Goal: Task Accomplishment & Management: Complete application form

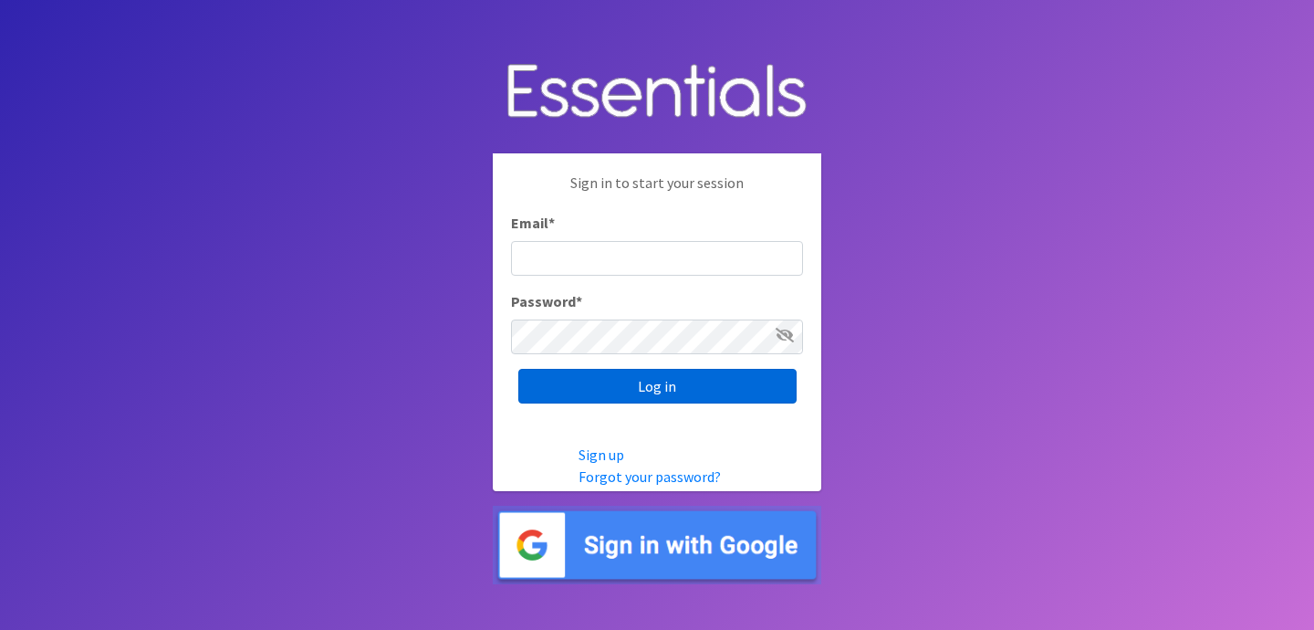
type input "jess@indianadiaperbank.org"
click at [645, 375] on input "Log in" at bounding box center [657, 386] width 278 height 35
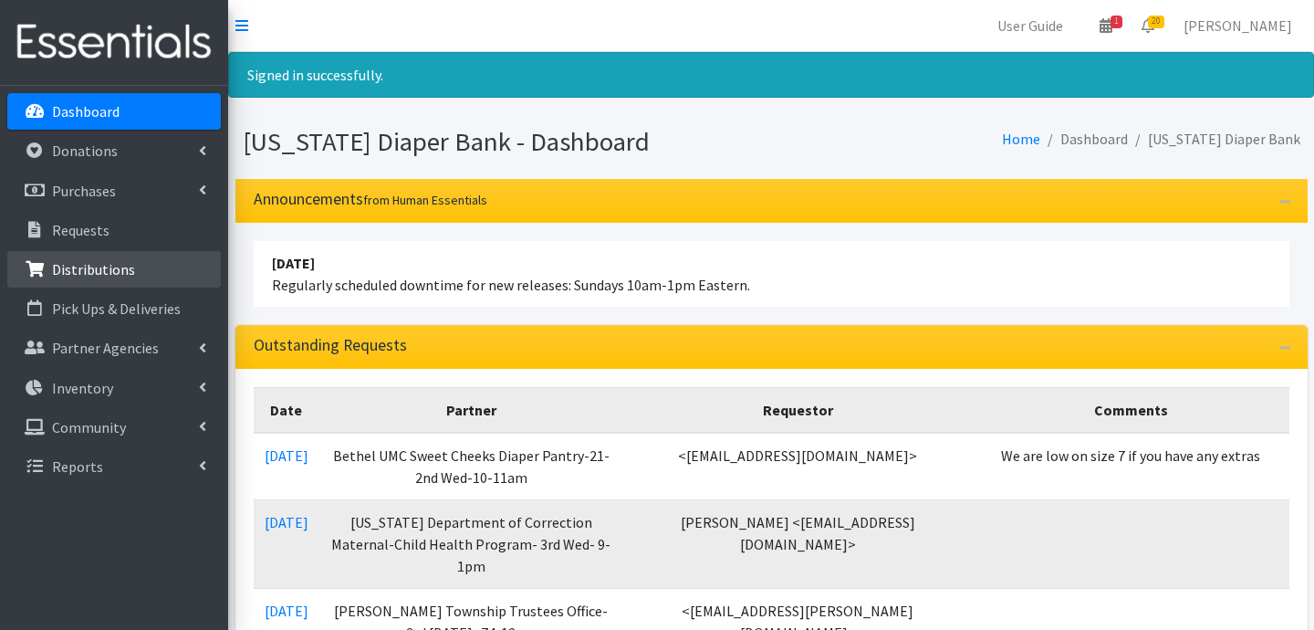
click at [98, 266] on p "Distributions" at bounding box center [93, 269] width 83 height 18
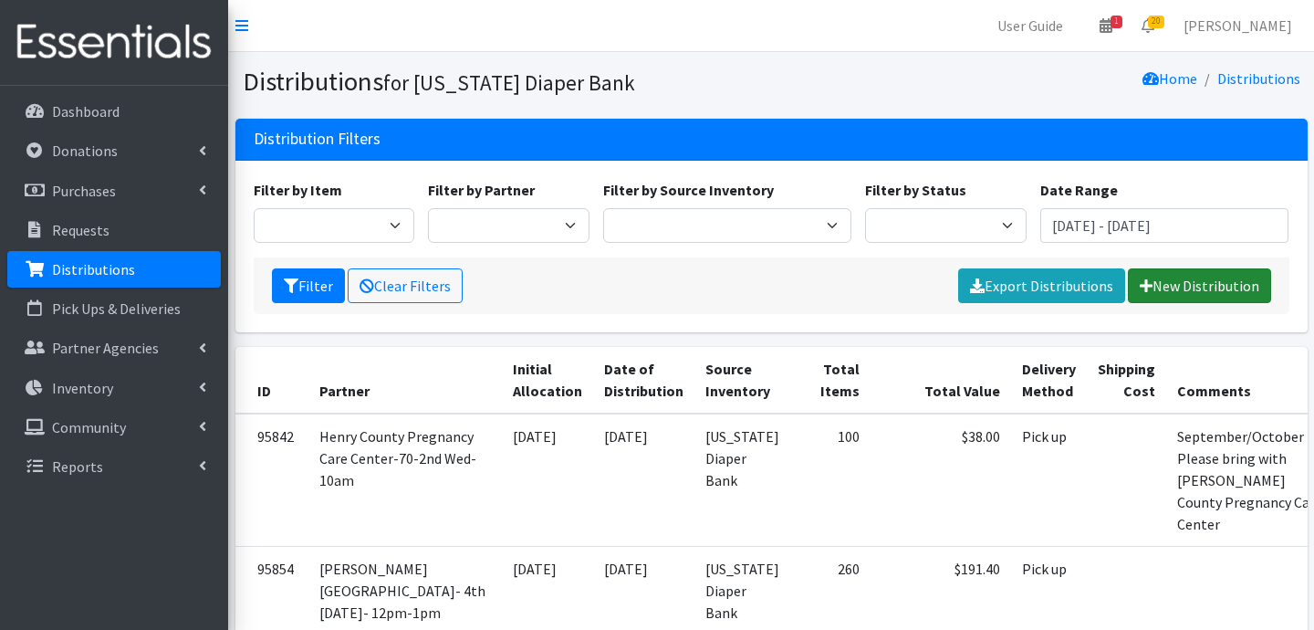
click at [1232, 286] on link "New Distribution" at bounding box center [1199, 285] width 143 height 35
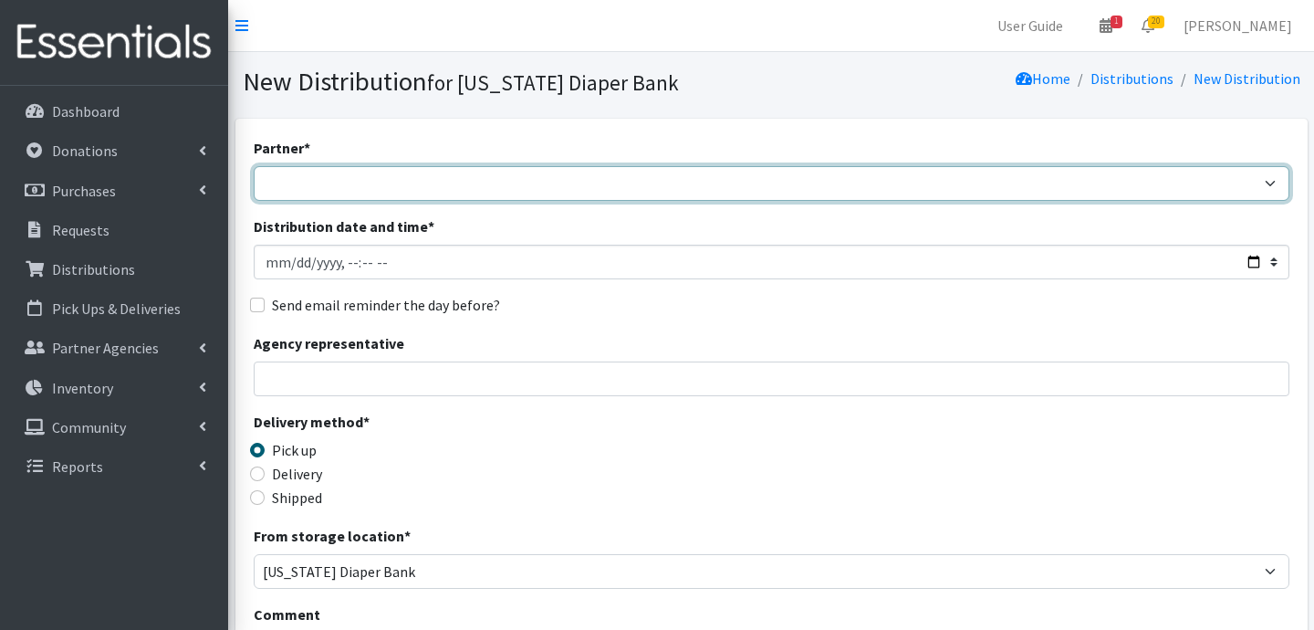
click at [347, 169] on select "ARC Boone and Hendricks County WIC Babies Basic Needs Northern Indiana Baby Ble…" at bounding box center [772, 183] width 1036 height 35
select select "5004"
click at [254, 166] on select "ARC Boone and Hendricks County WIC Babies Basic Needs Northern Indiana Baby Ble…" at bounding box center [772, 183] width 1036 height 35
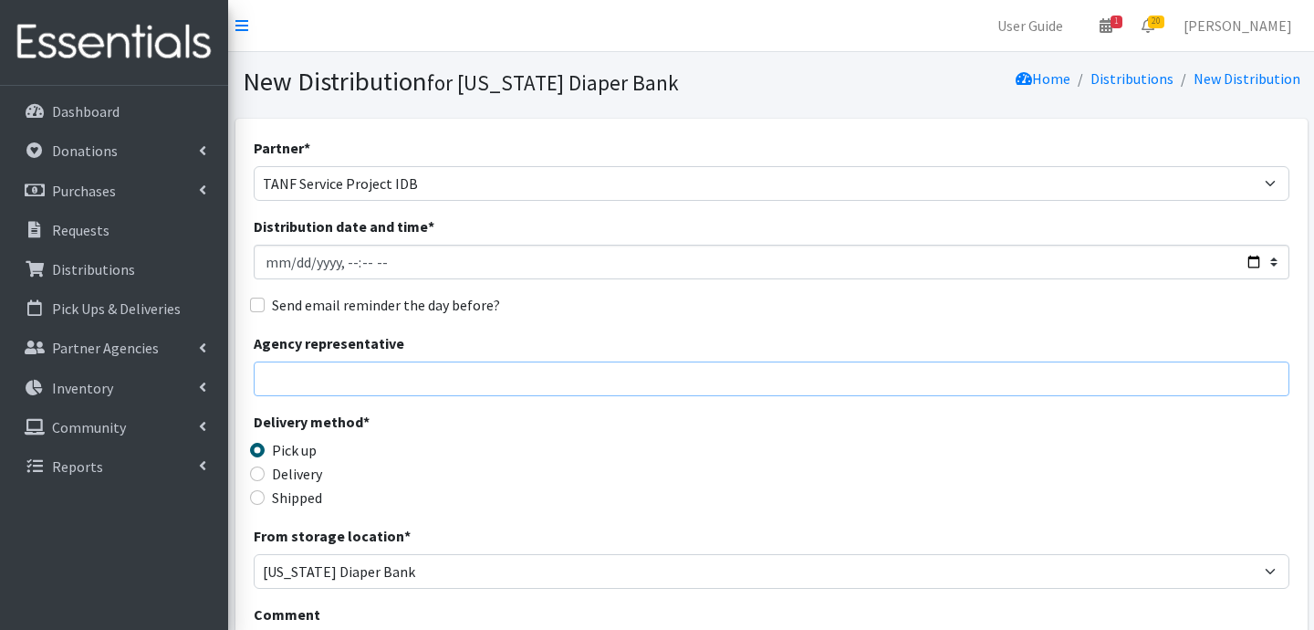
click at [323, 377] on input "Agency representative" at bounding box center [772, 378] width 1036 height 35
type input "Jessica Taylor"
click at [262, 474] on input "Delivery" at bounding box center [257, 473] width 15 height 15
radio input "true"
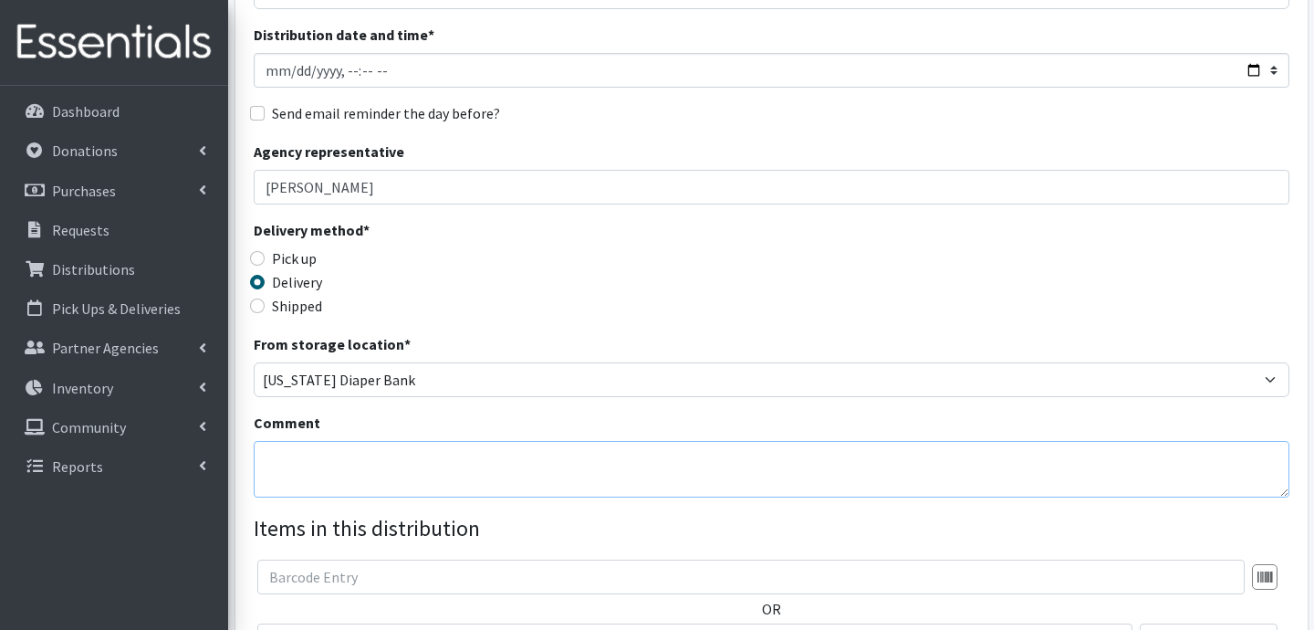
click at [501, 453] on textarea "Comment" at bounding box center [772, 469] width 1036 height 57
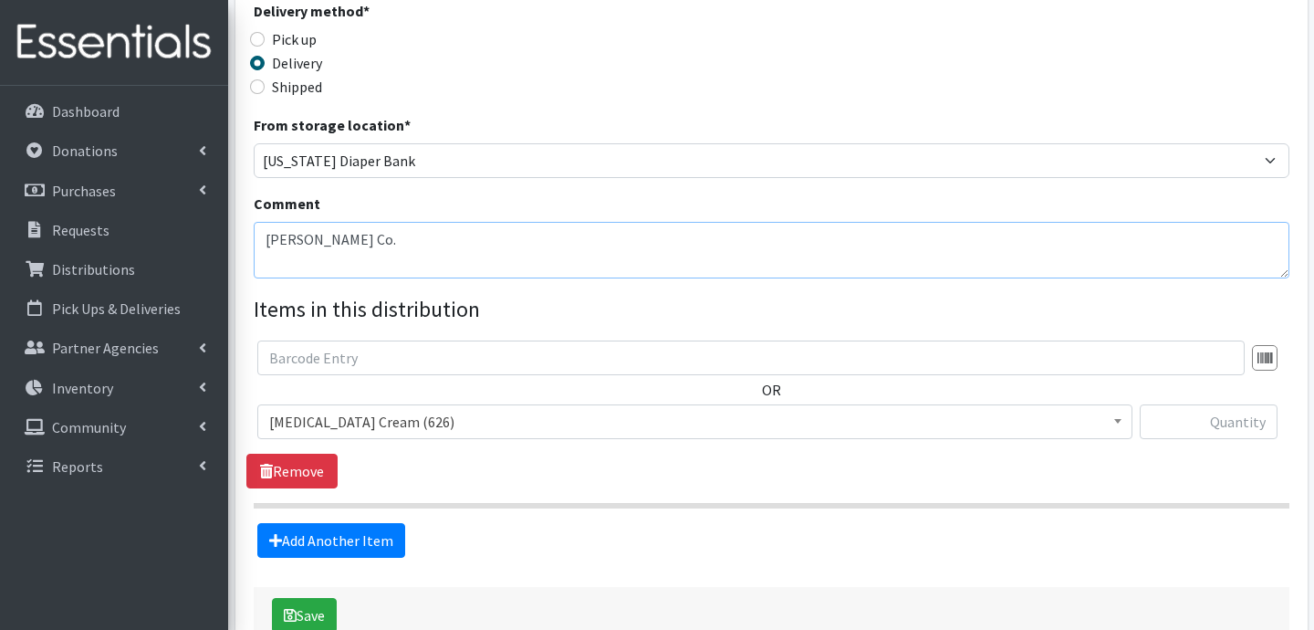
scroll to position [414, 0]
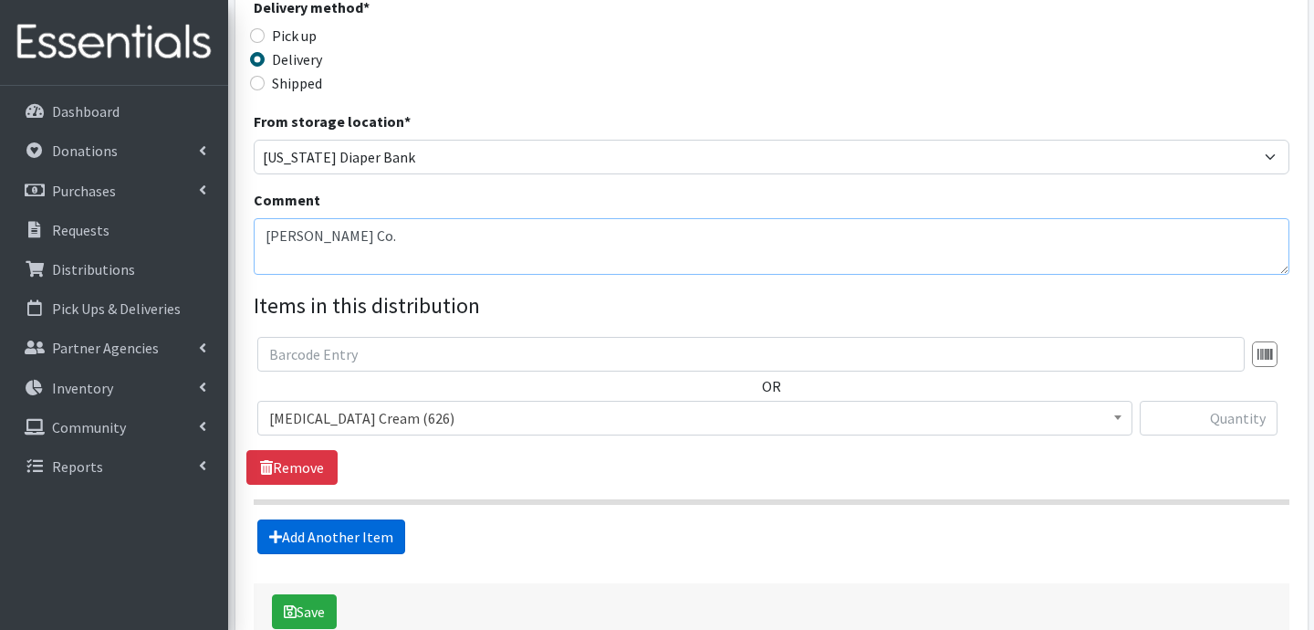
type textarea "Hendricks Co."
click at [351, 547] on link "Add Another Item" at bounding box center [331, 536] width 148 height 35
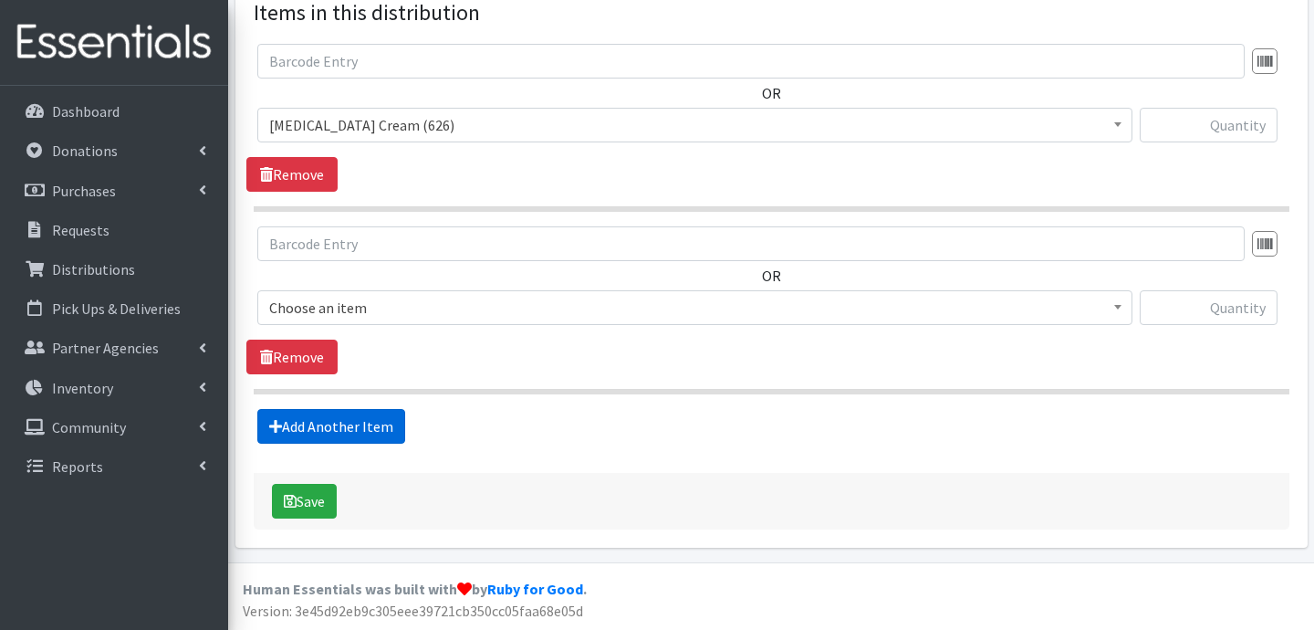
click at [341, 428] on link "Add Another Item" at bounding box center [331, 426] width 148 height 35
click at [363, 410] on link "Add Another Item" at bounding box center [331, 426] width 148 height 35
click at [374, 413] on link "Add Another Item" at bounding box center [331, 426] width 148 height 35
click at [358, 427] on link "Add Another Item" at bounding box center [331, 426] width 148 height 35
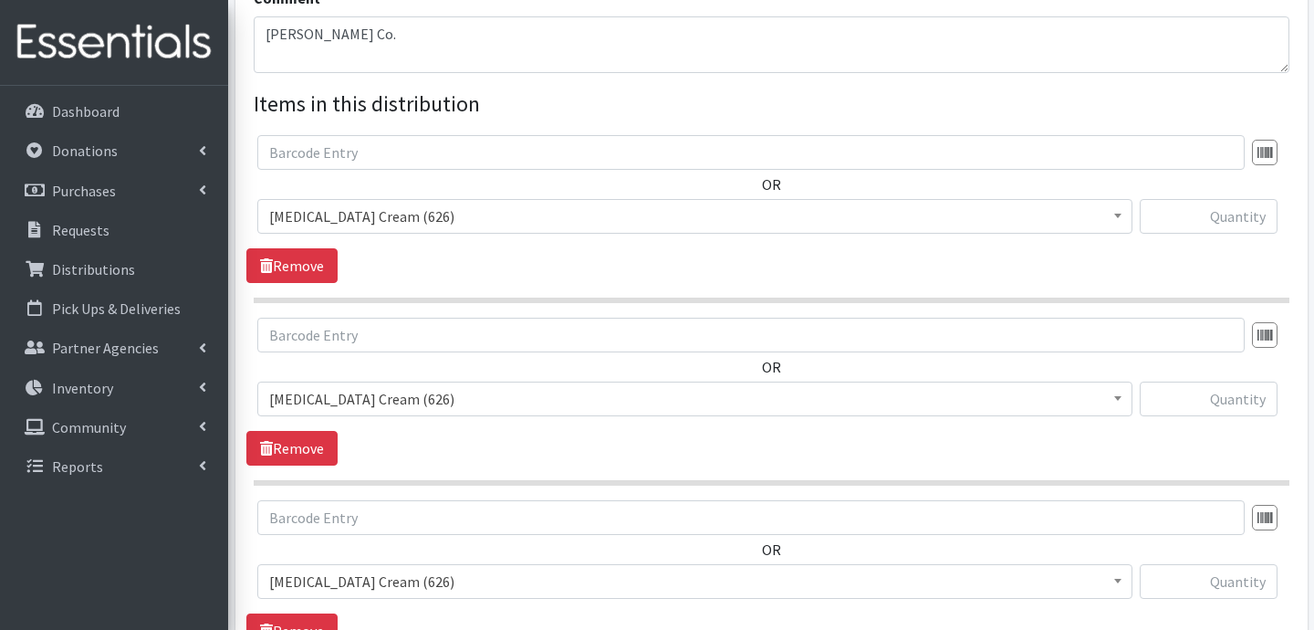
scroll to position [570, 0]
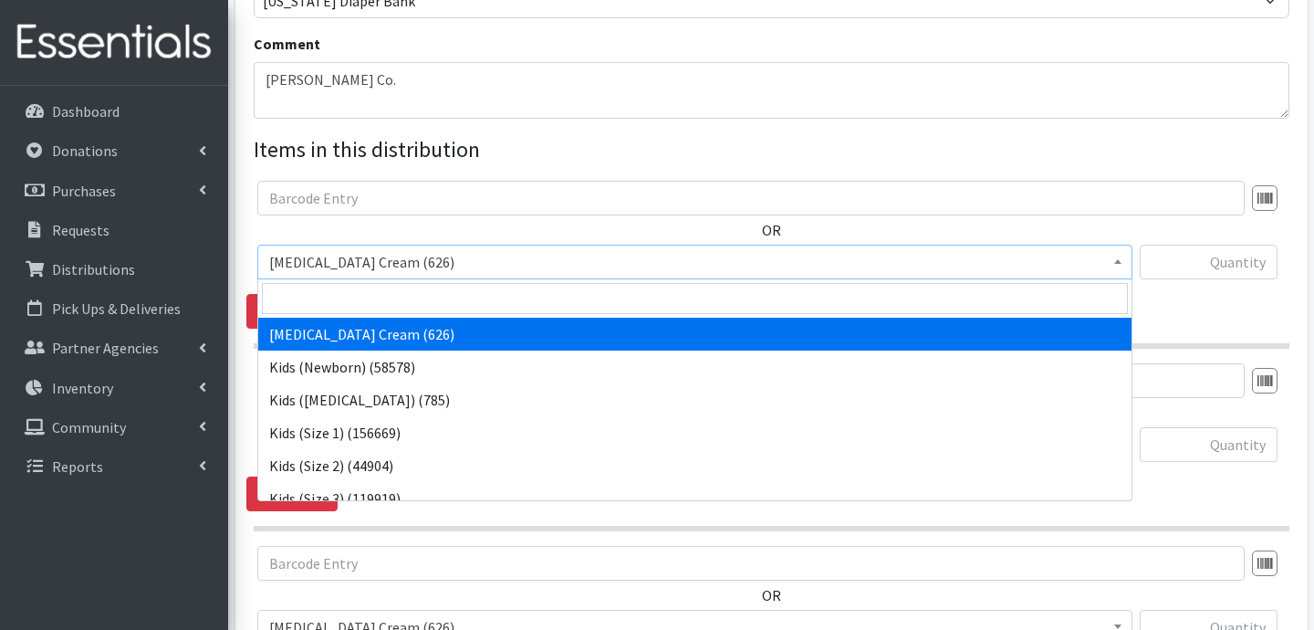
click at [439, 262] on span "[MEDICAL_DATA] Cream (626)" at bounding box center [694, 262] width 851 height 26
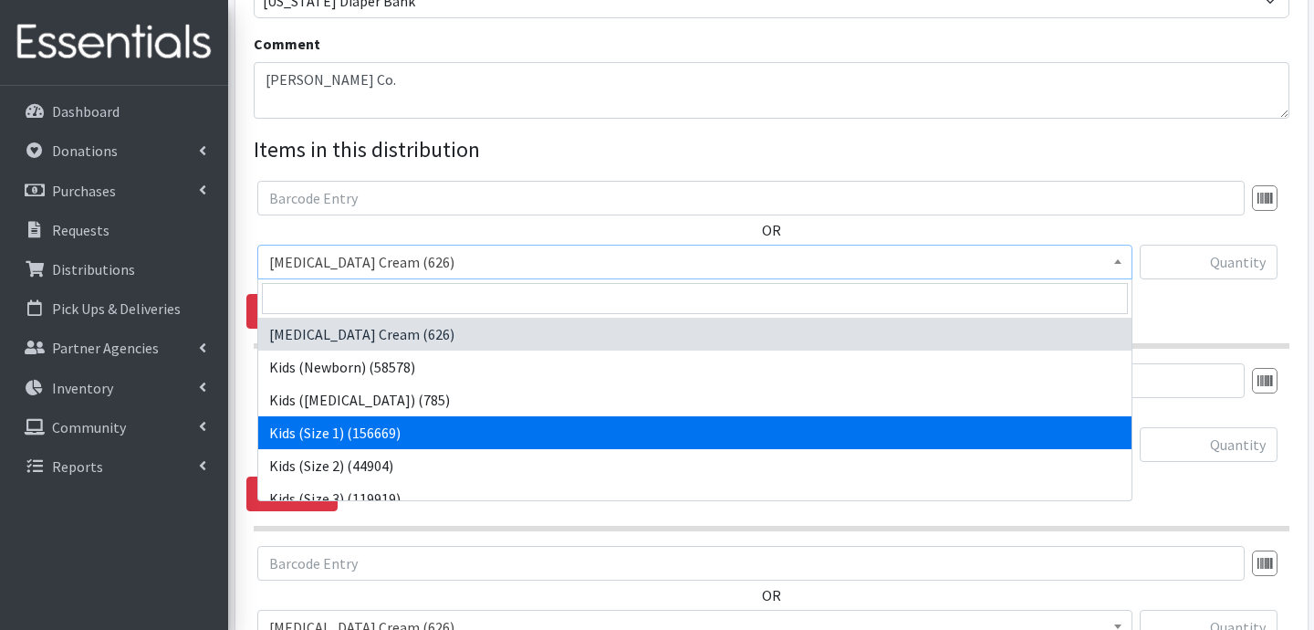
select select "3401"
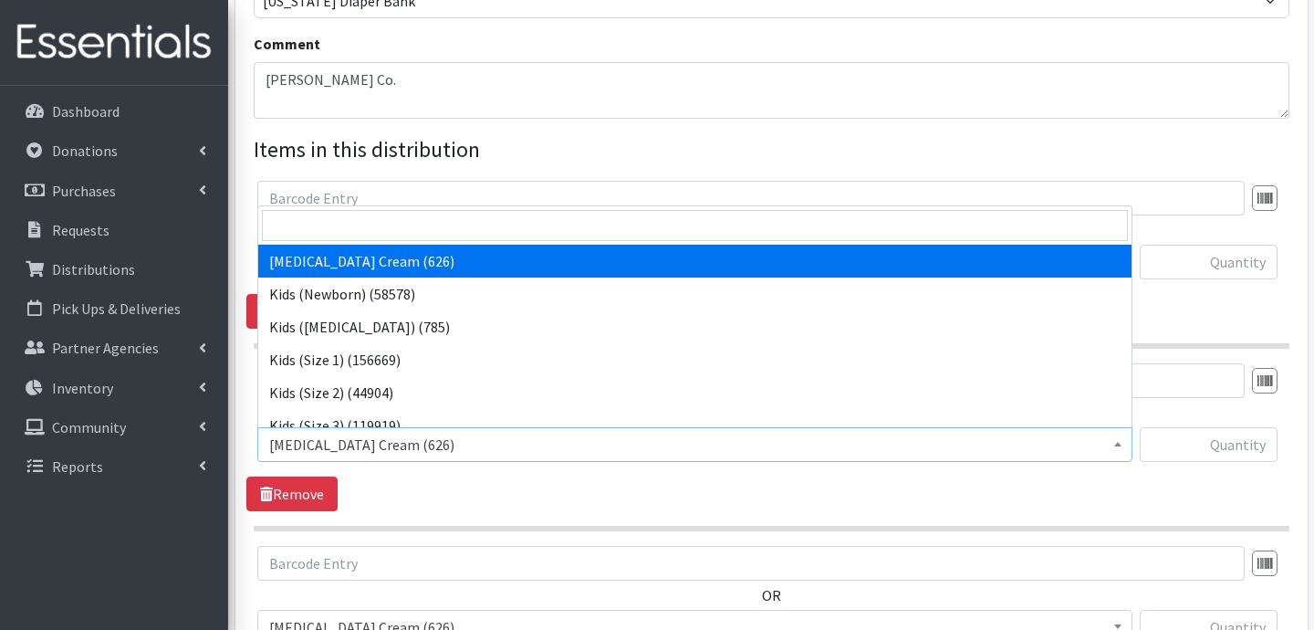
click at [415, 449] on span "[MEDICAL_DATA] Cream (626)" at bounding box center [694, 445] width 851 height 26
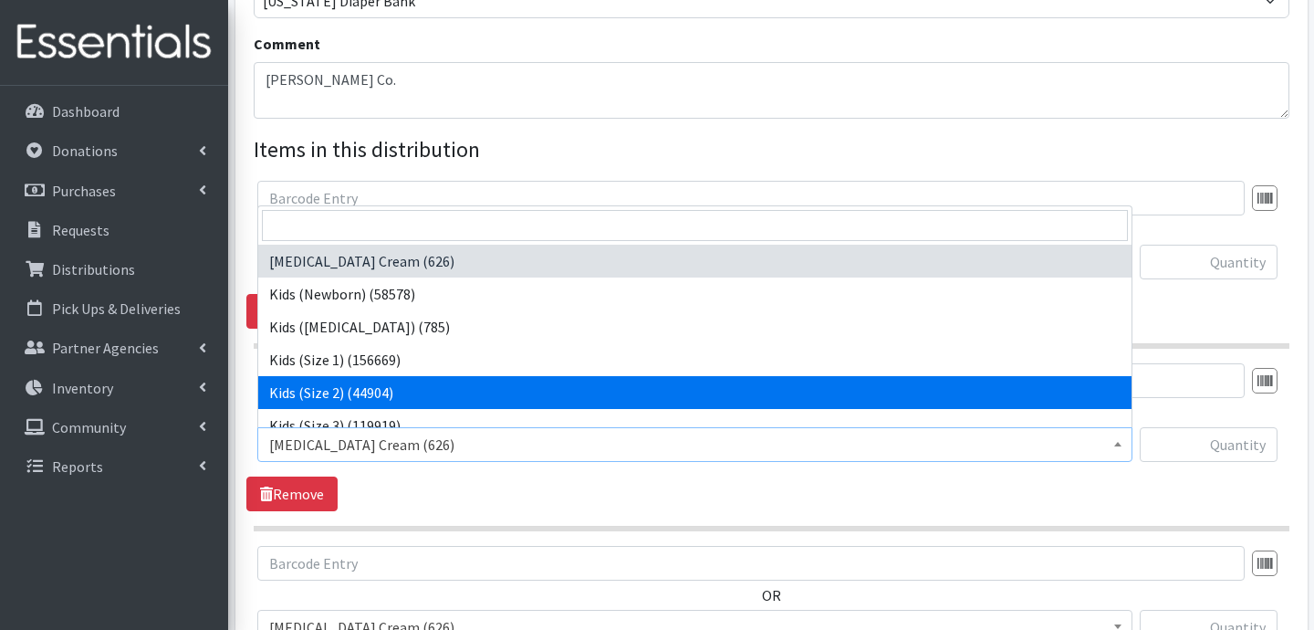
select select "3420"
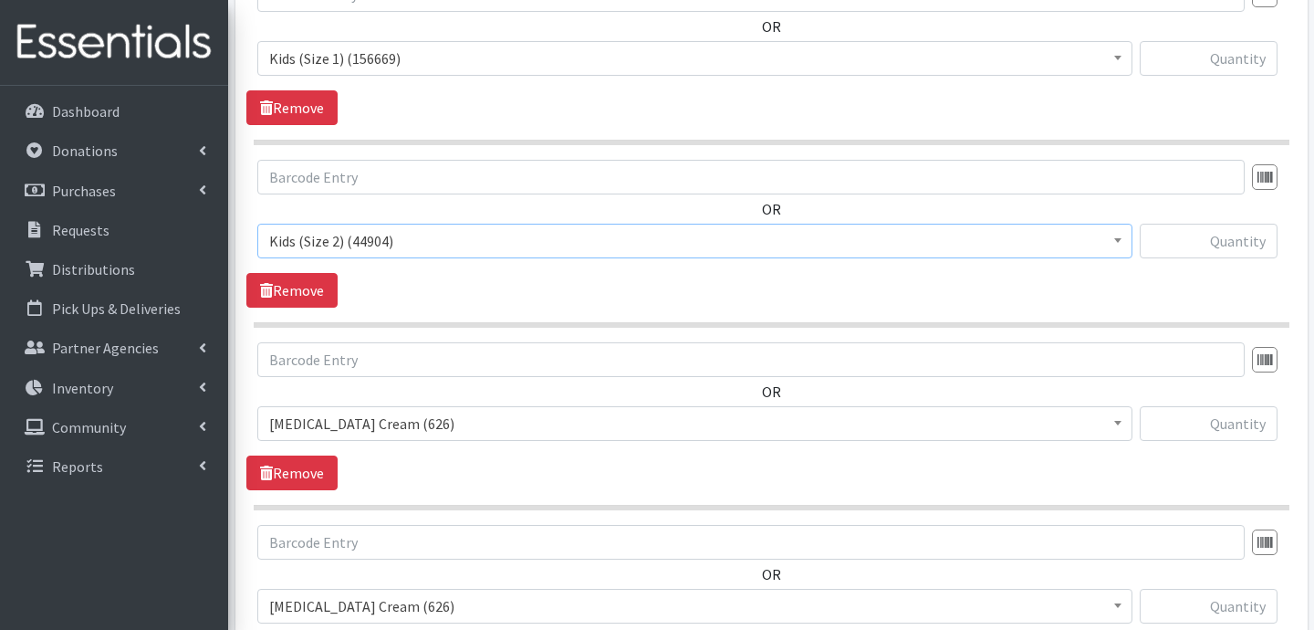
scroll to position [778, 0]
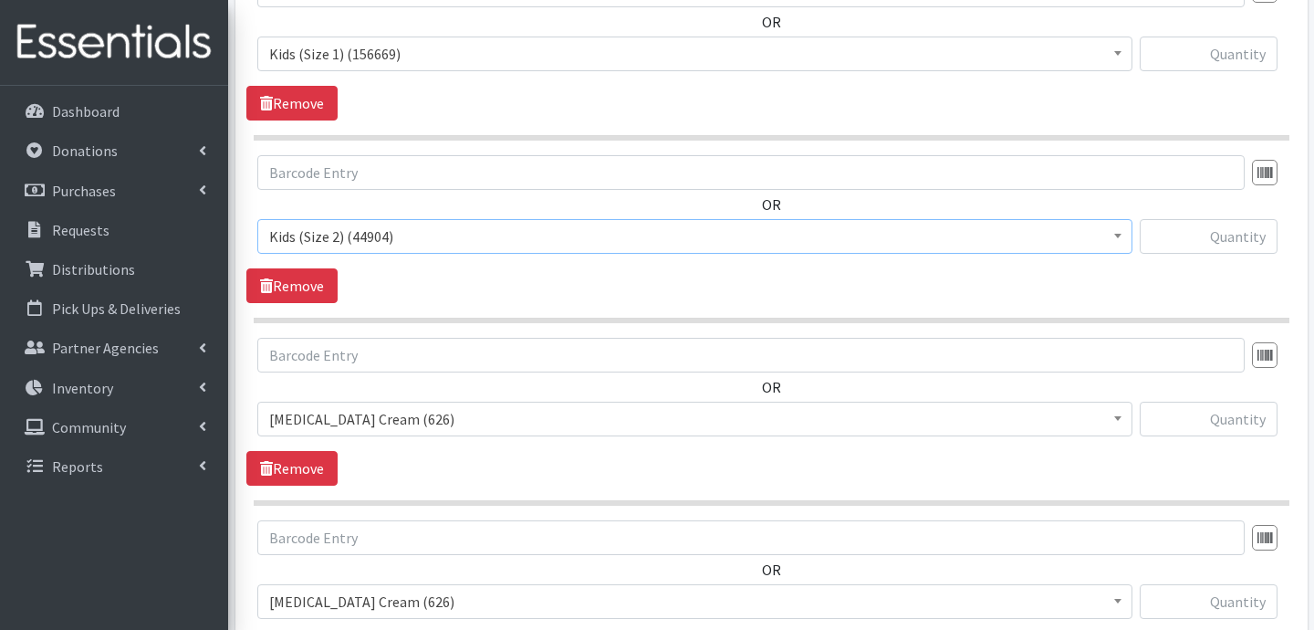
click at [440, 421] on span "Diaper Rash Cream (626)" at bounding box center [694, 419] width 851 height 26
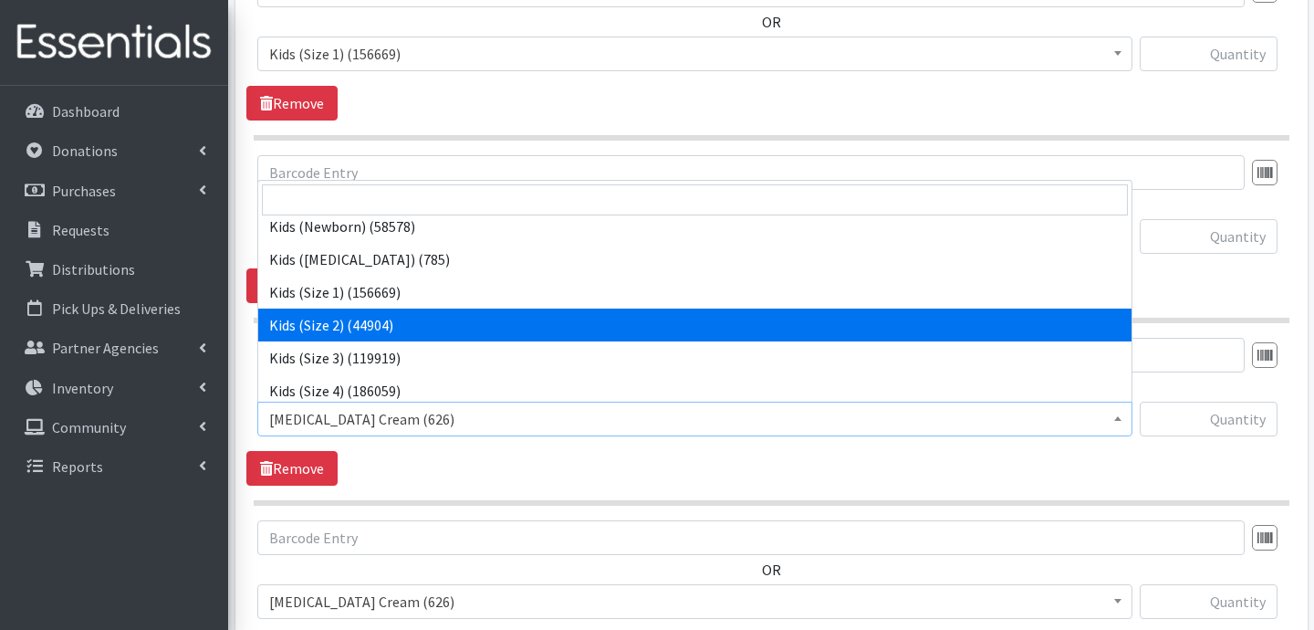
scroll to position [43, 0]
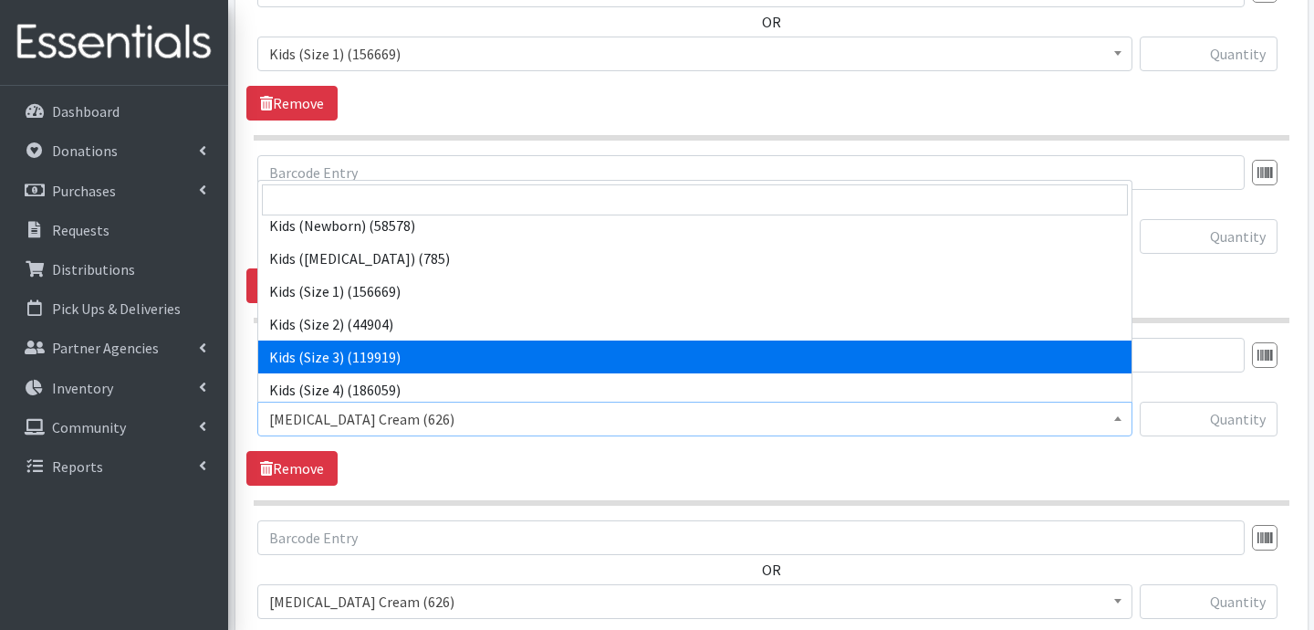
select select "3393"
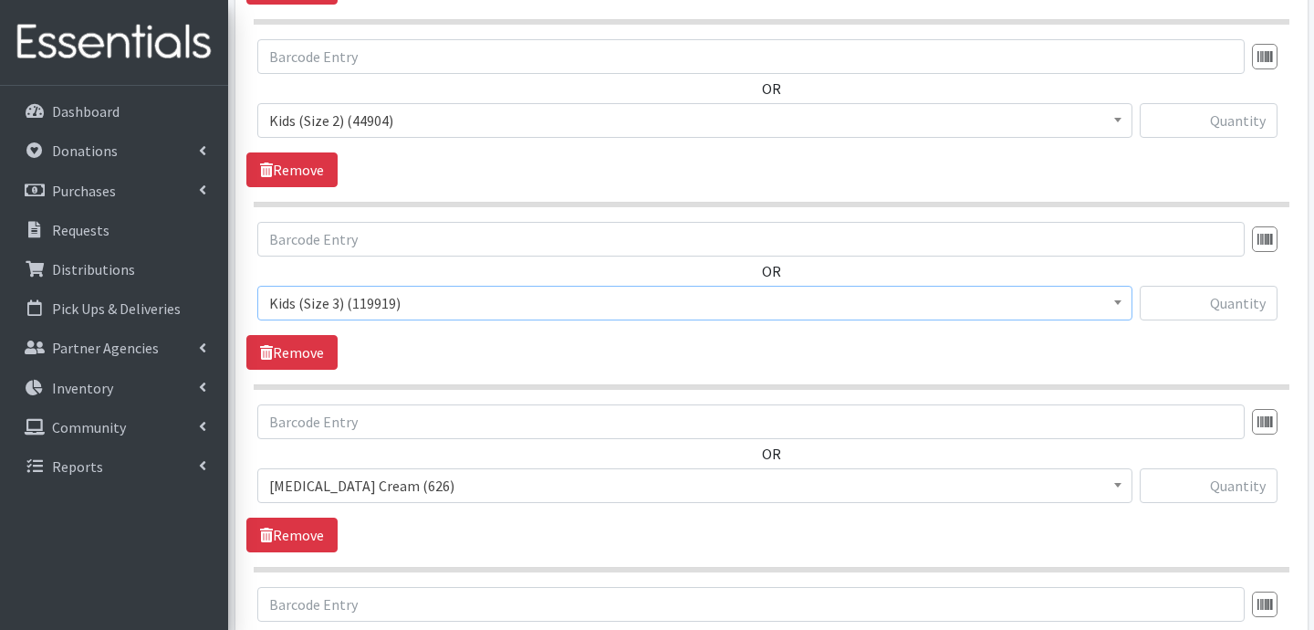
scroll to position [895, 0]
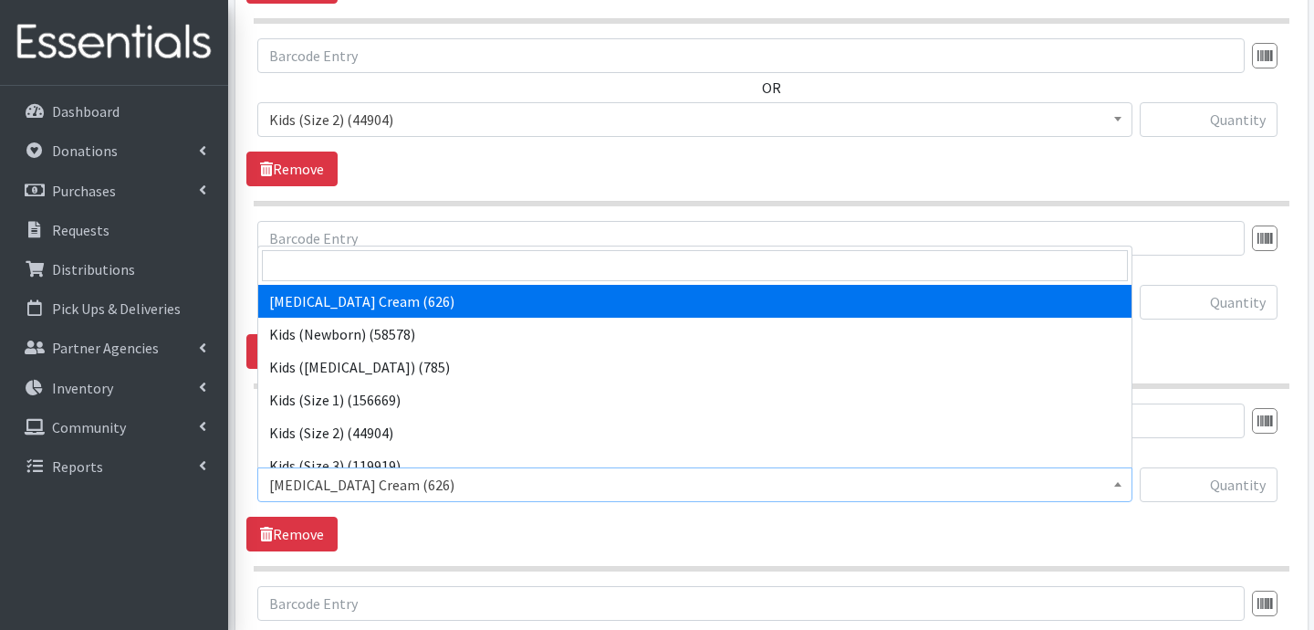
click at [409, 478] on span "Diaper Rash Cream (626)" at bounding box center [694, 485] width 851 height 26
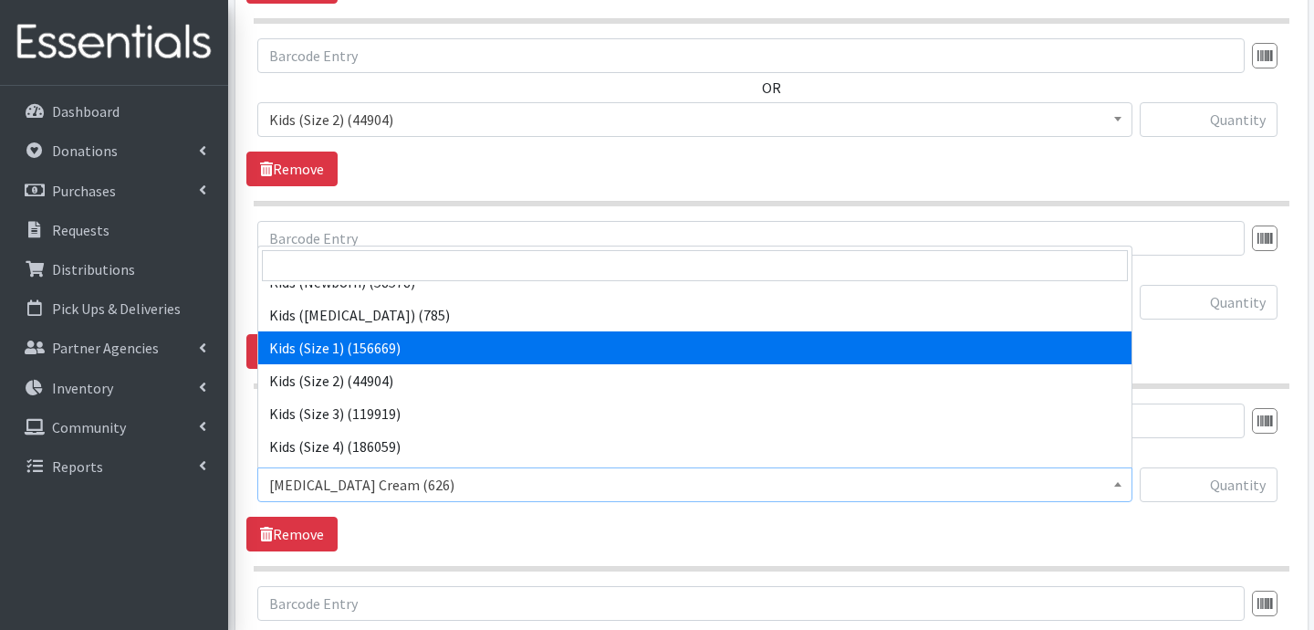
scroll to position [56, 0]
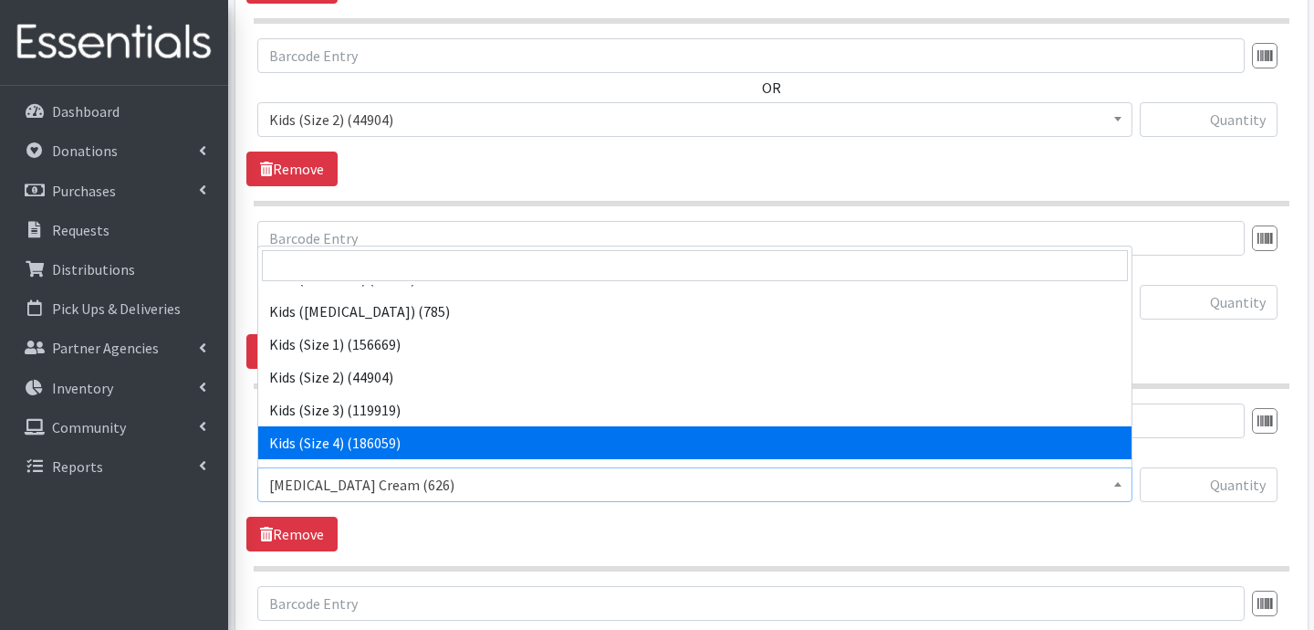
select select "3394"
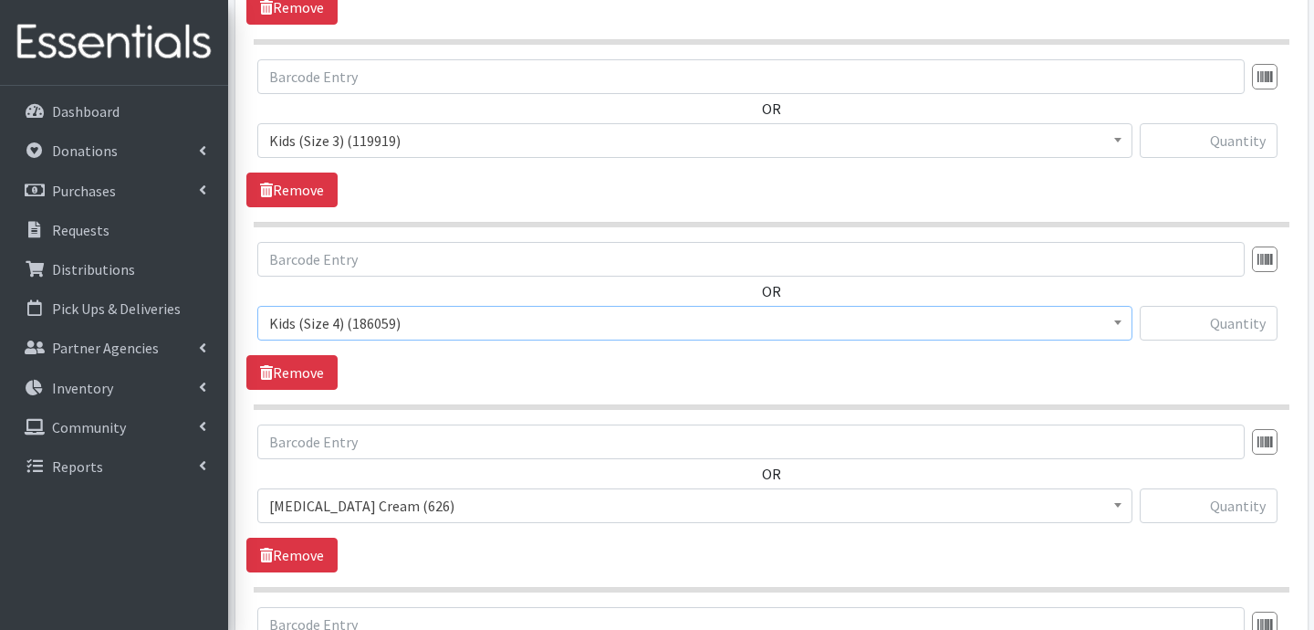
scroll to position [1058, 0]
click at [448, 485] on div "OR Diaper Rash Cream (626) Kids (Newborn) (58578) Kids (Preemie) (785) Kids (Si…" at bounding box center [770, 478] width 1049 height 113
click at [442, 499] on span "Diaper Rash Cream (626)" at bounding box center [694, 504] width 851 height 26
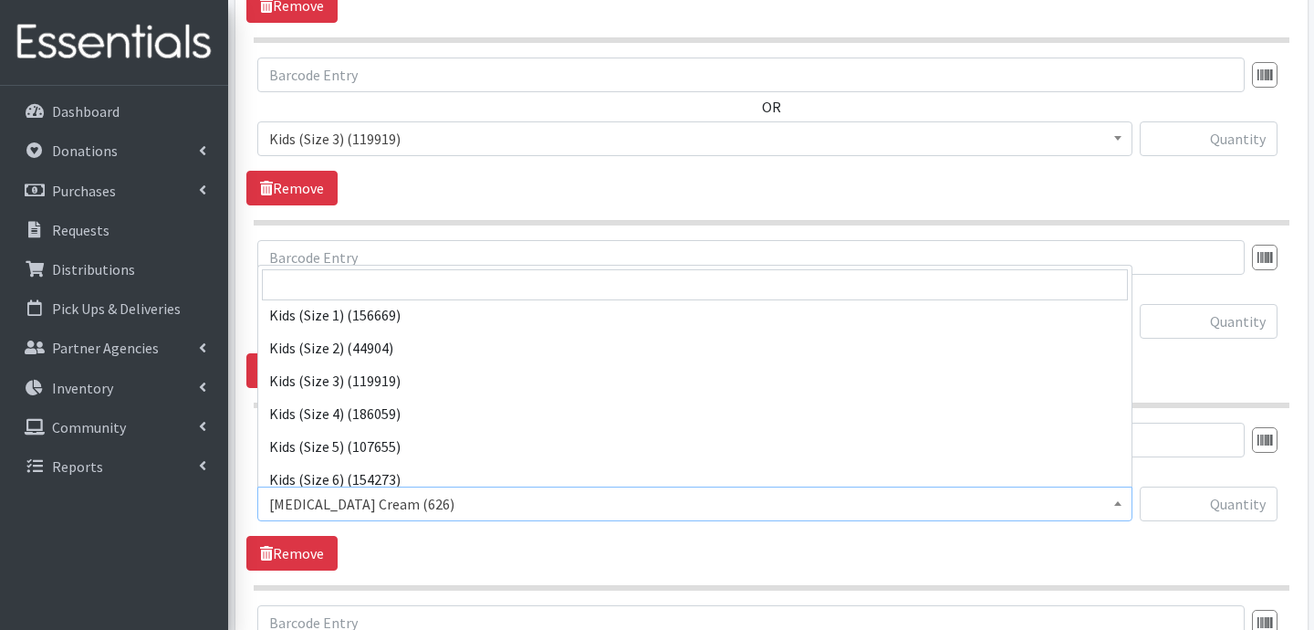
scroll to position [105, 0]
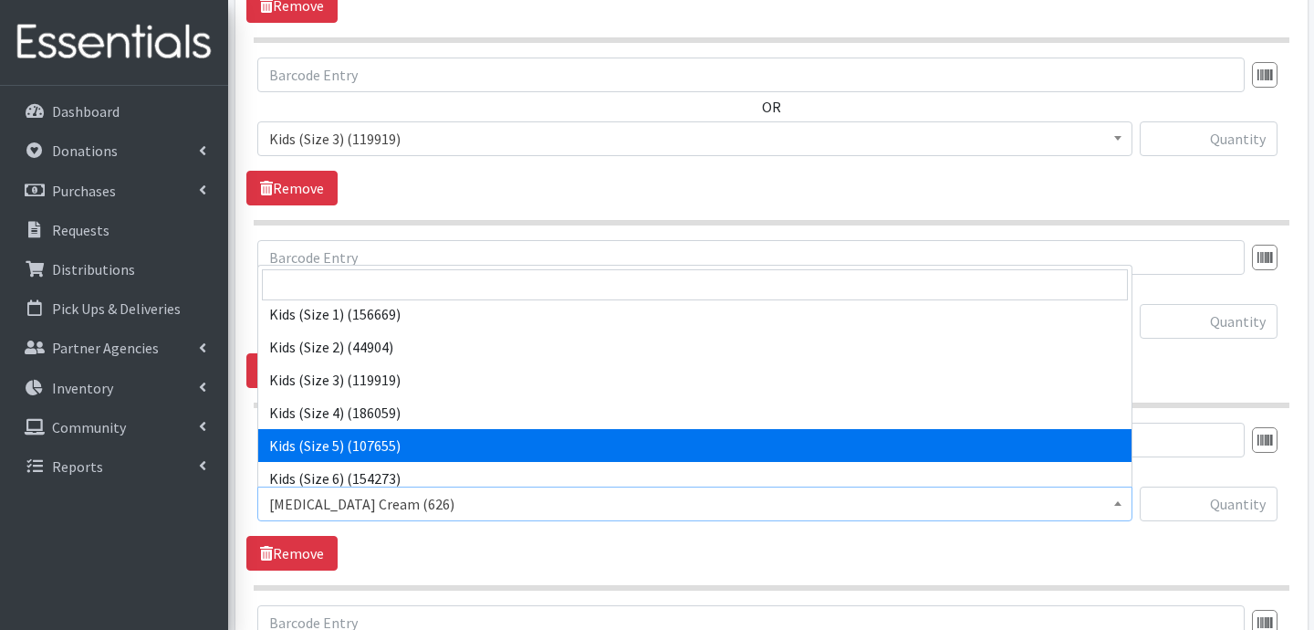
select select "3407"
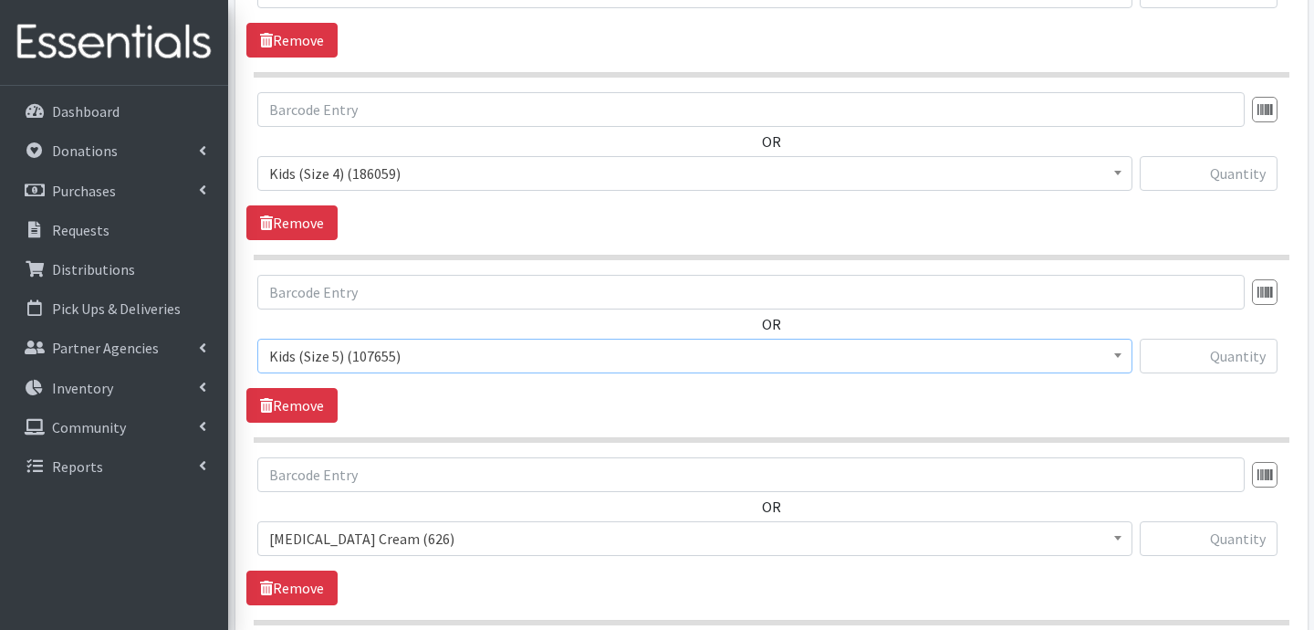
scroll to position [1207, 0]
click at [425, 529] on span "Diaper Rash Cream (626)" at bounding box center [694, 538] width 851 height 26
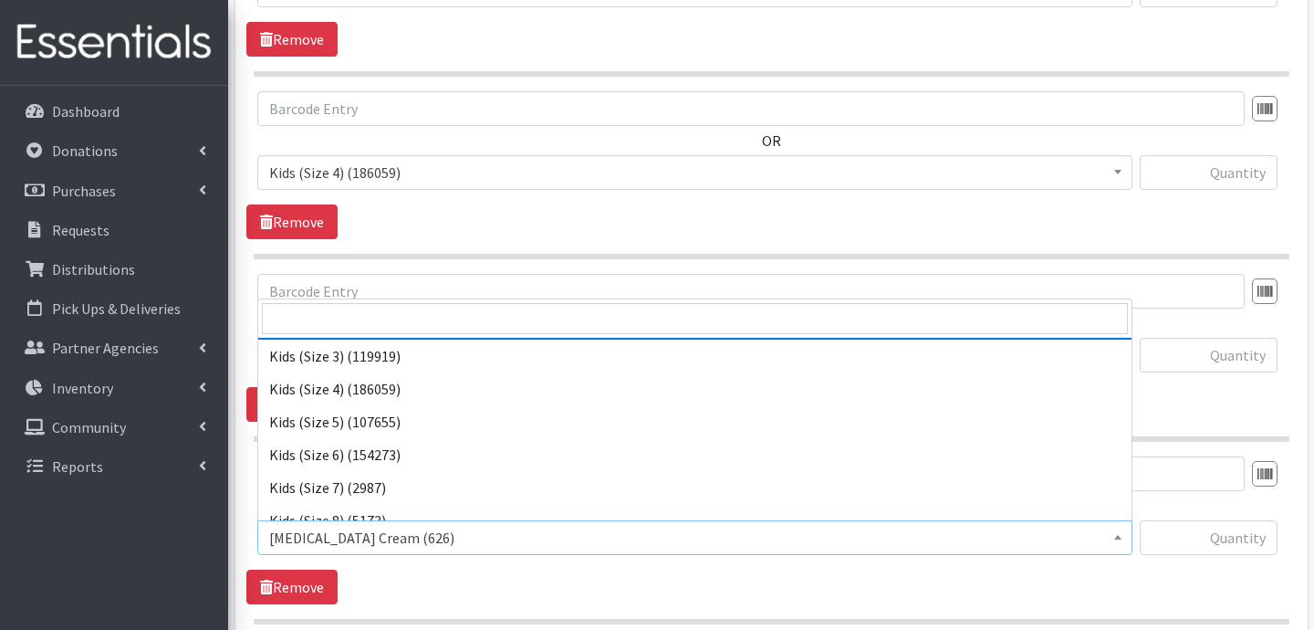
scroll to position [168, 0]
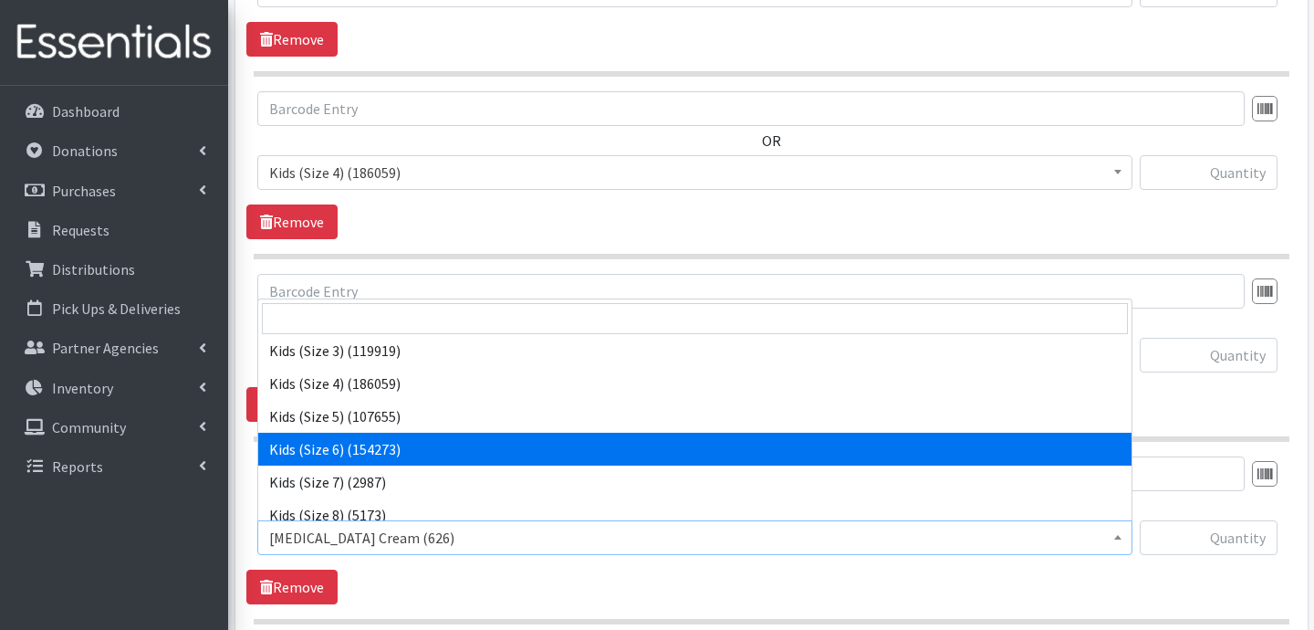
select select "3419"
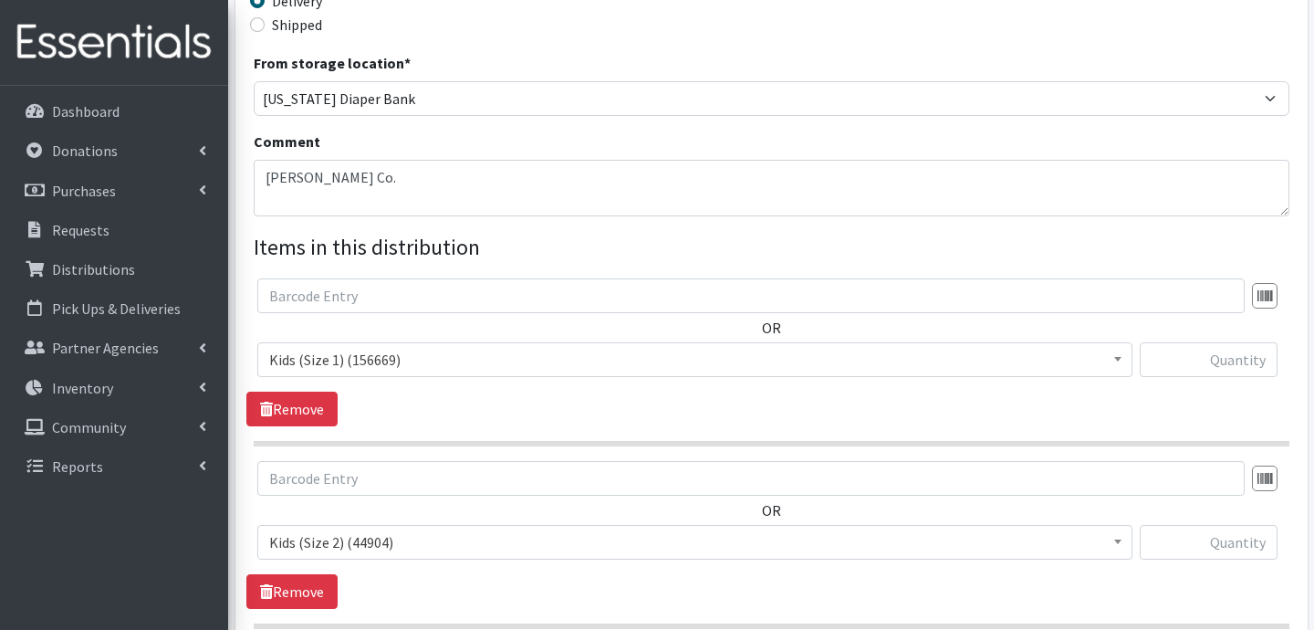
scroll to position [476, 0]
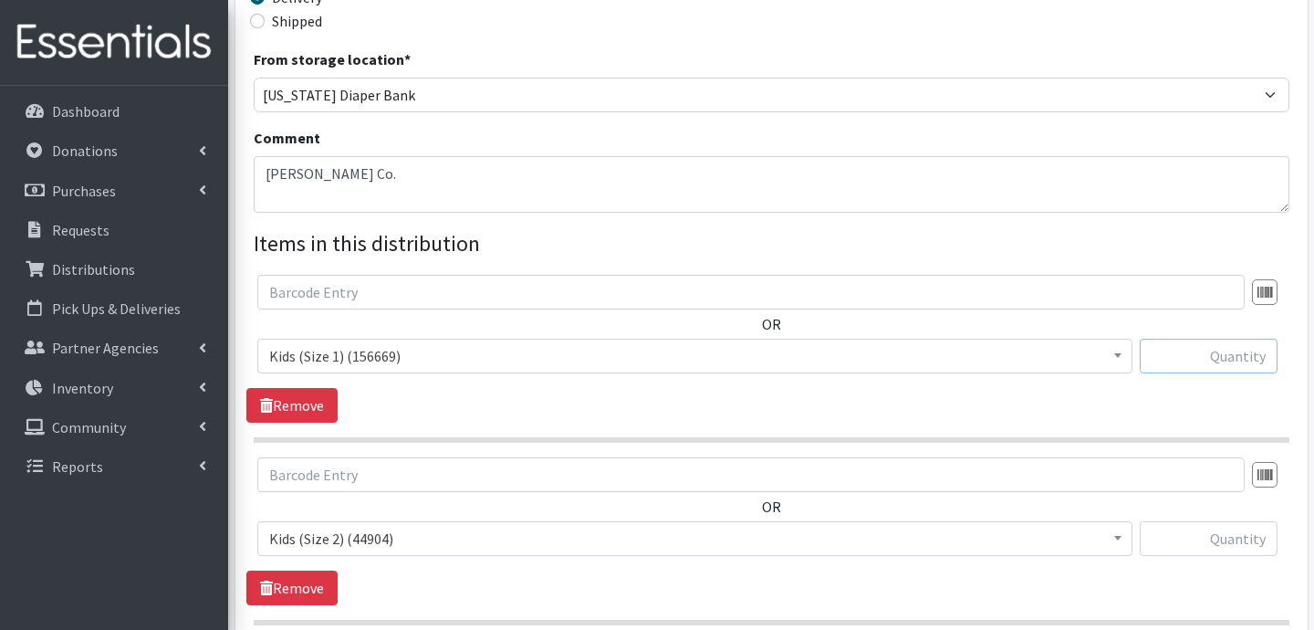
click at [1241, 360] on input "text" at bounding box center [1209, 356] width 138 height 35
type input "800"
click at [1252, 543] on input "text" at bounding box center [1209, 538] width 138 height 35
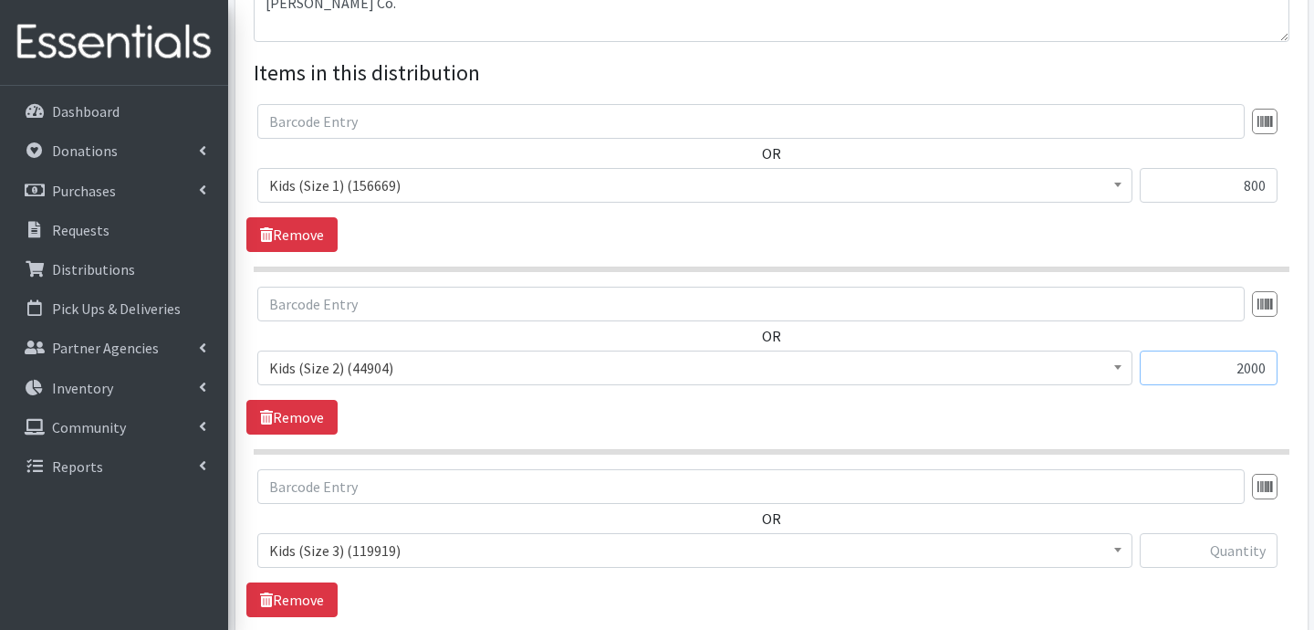
scroll to position [656, 0]
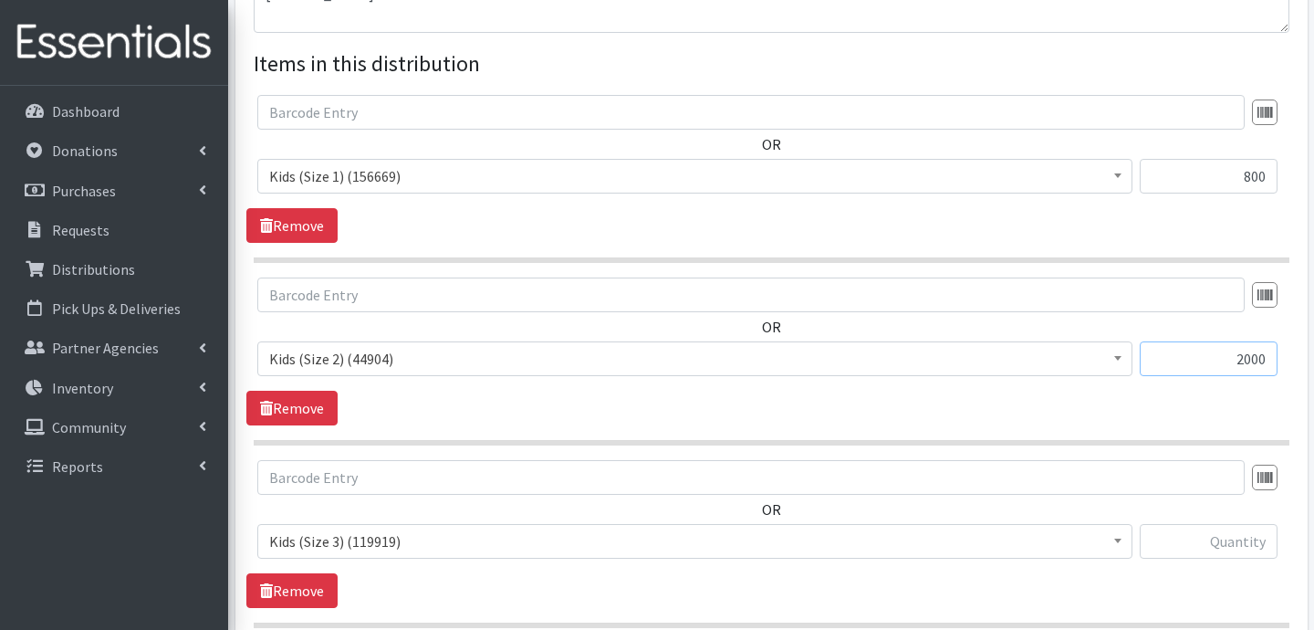
type input "2000"
click at [1250, 547] on input "text" at bounding box center [1209, 541] width 138 height 35
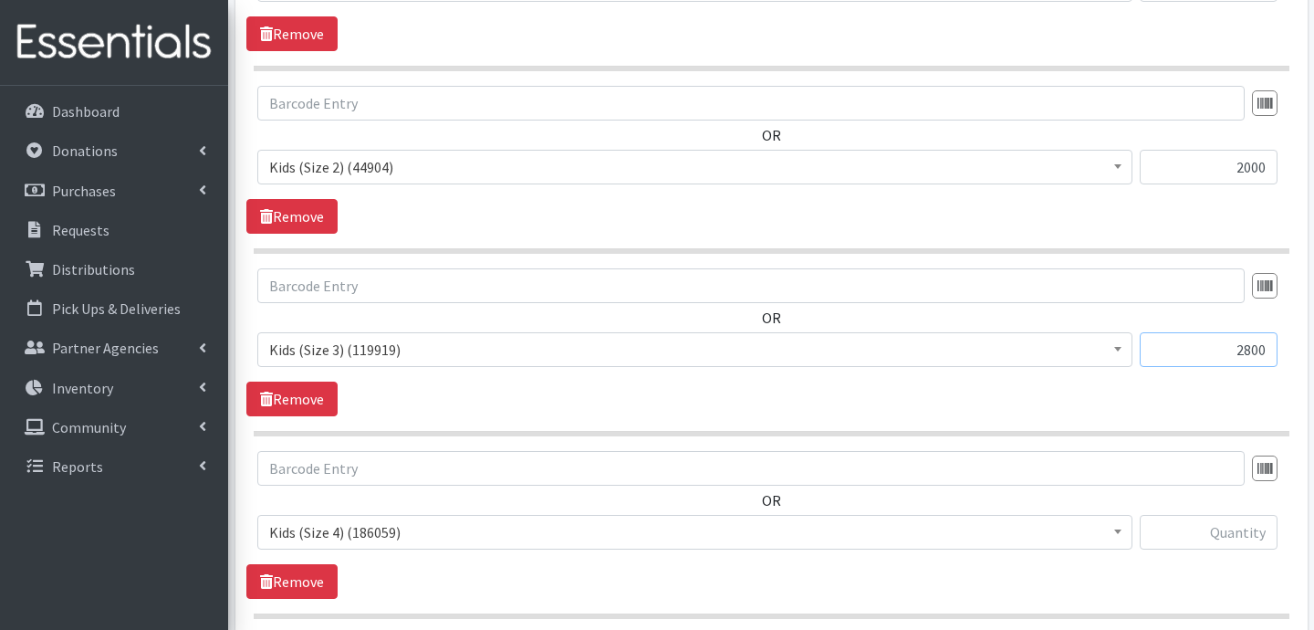
scroll to position [851, 0]
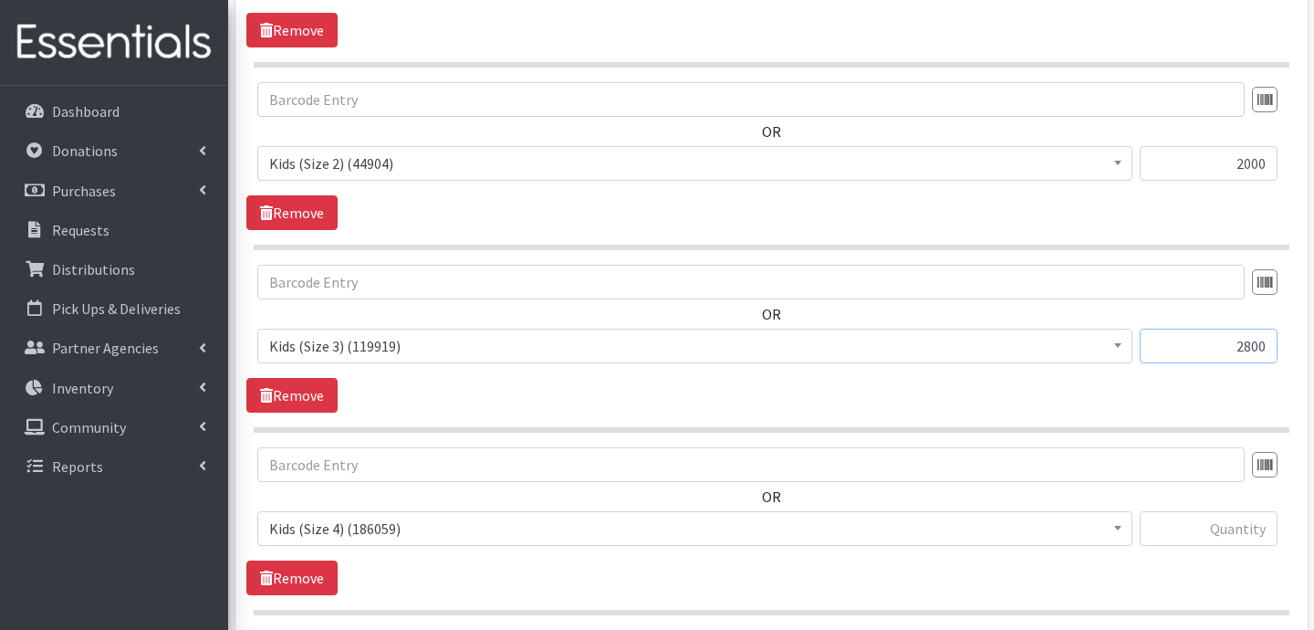
type input "2800"
click at [1249, 535] on input "text" at bounding box center [1209, 528] width 138 height 35
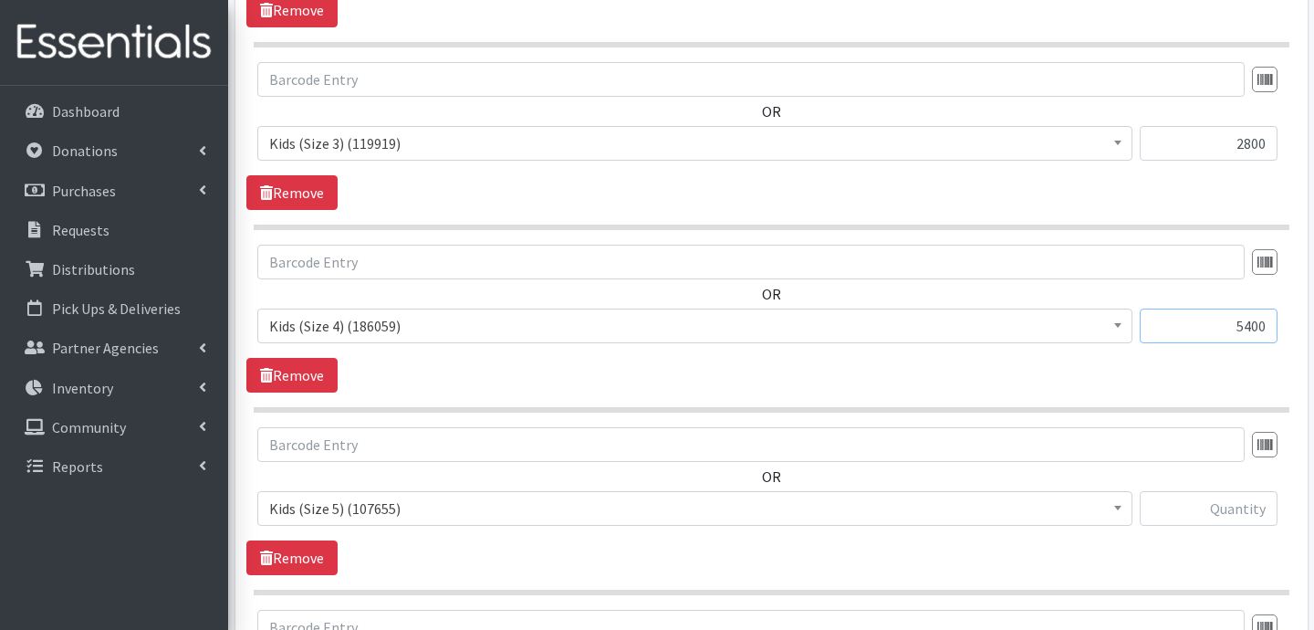
scroll to position [1079, 0]
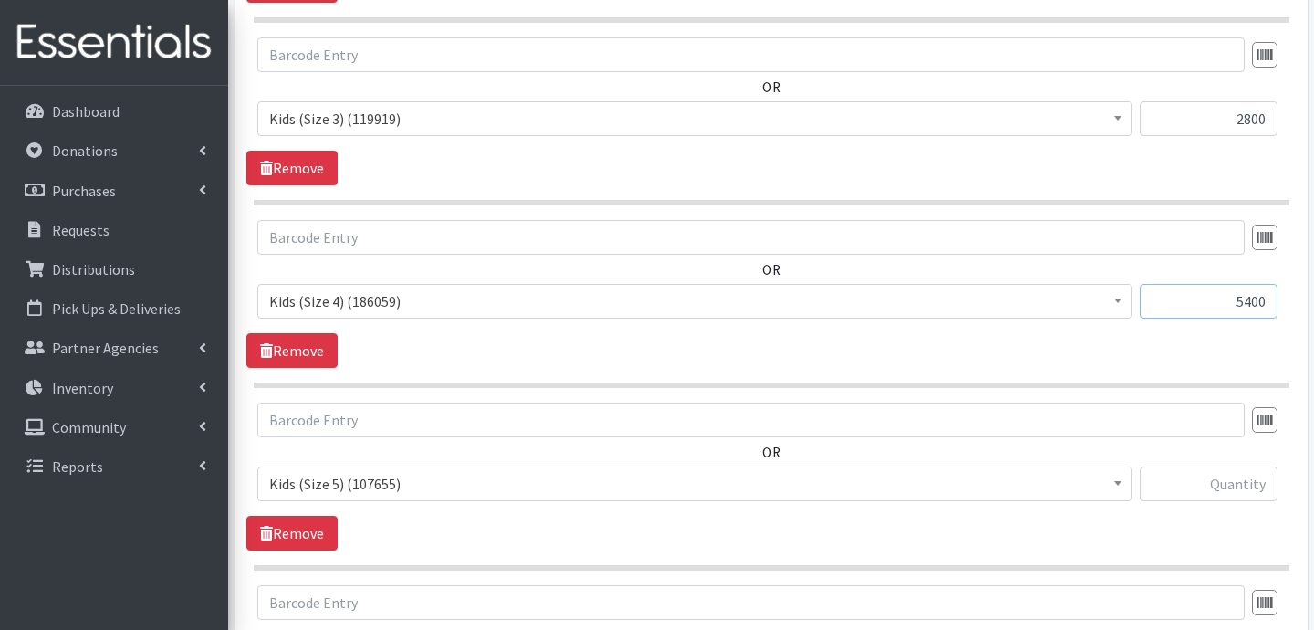
type input "5400"
click at [1180, 478] on input "text" at bounding box center [1209, 483] width 138 height 35
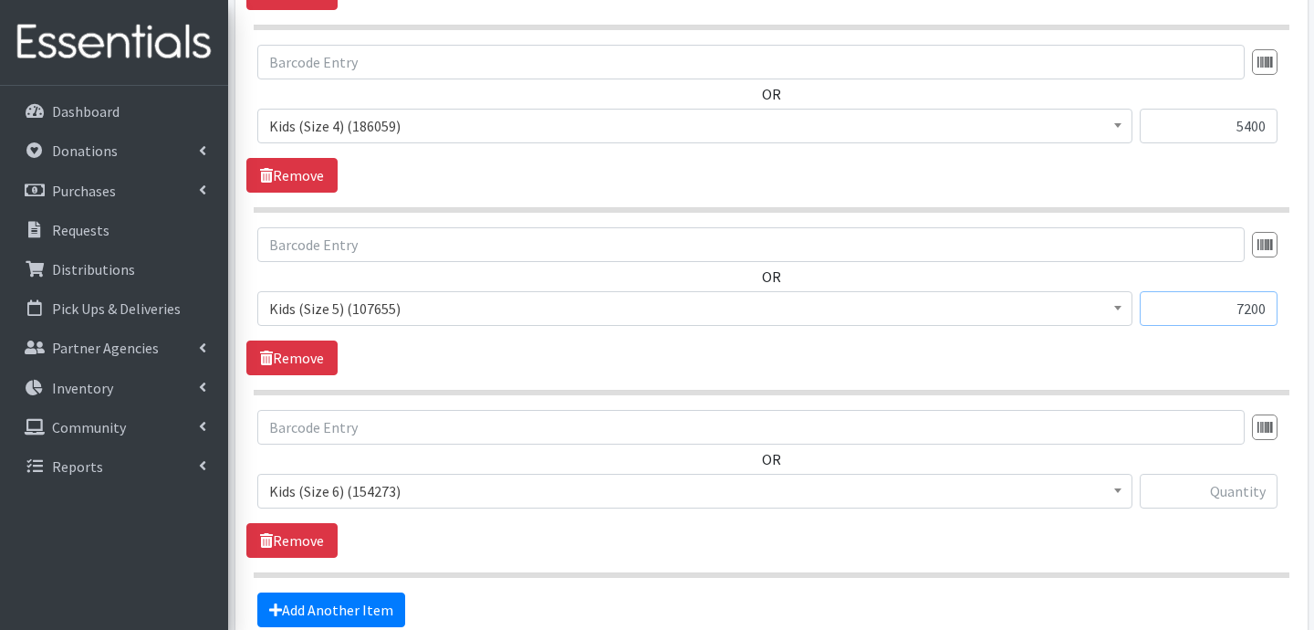
scroll to position [1279, 0]
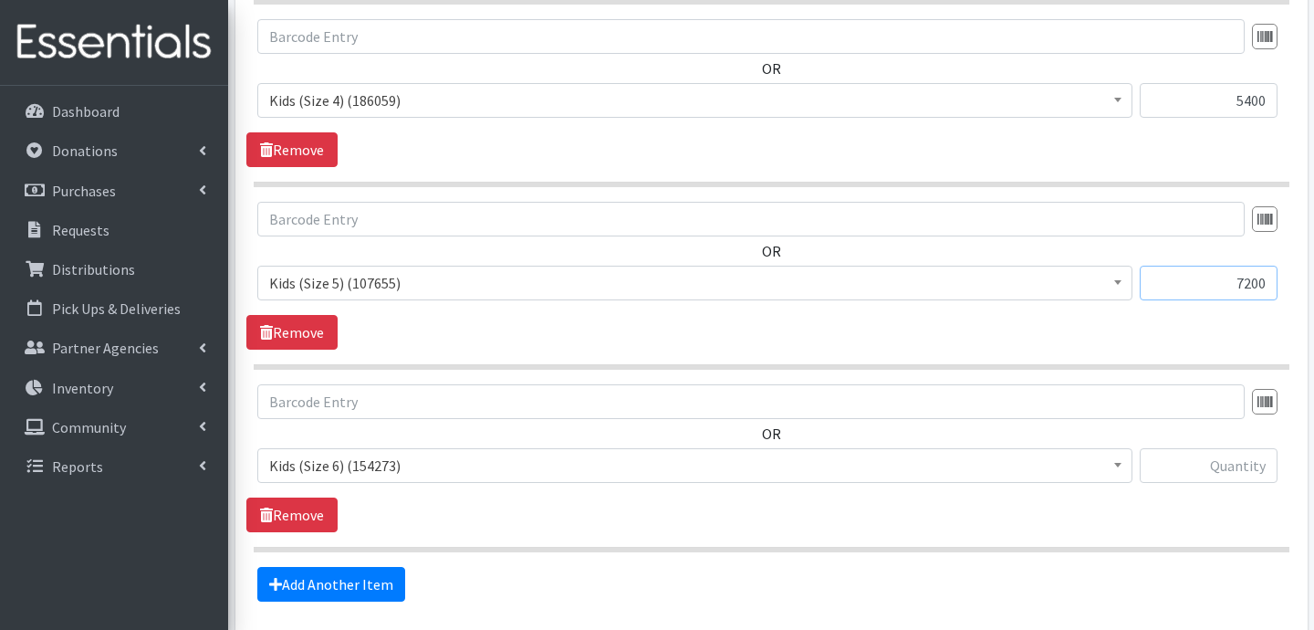
type input "7200"
click at [1265, 461] on input "text" at bounding box center [1209, 465] width 138 height 35
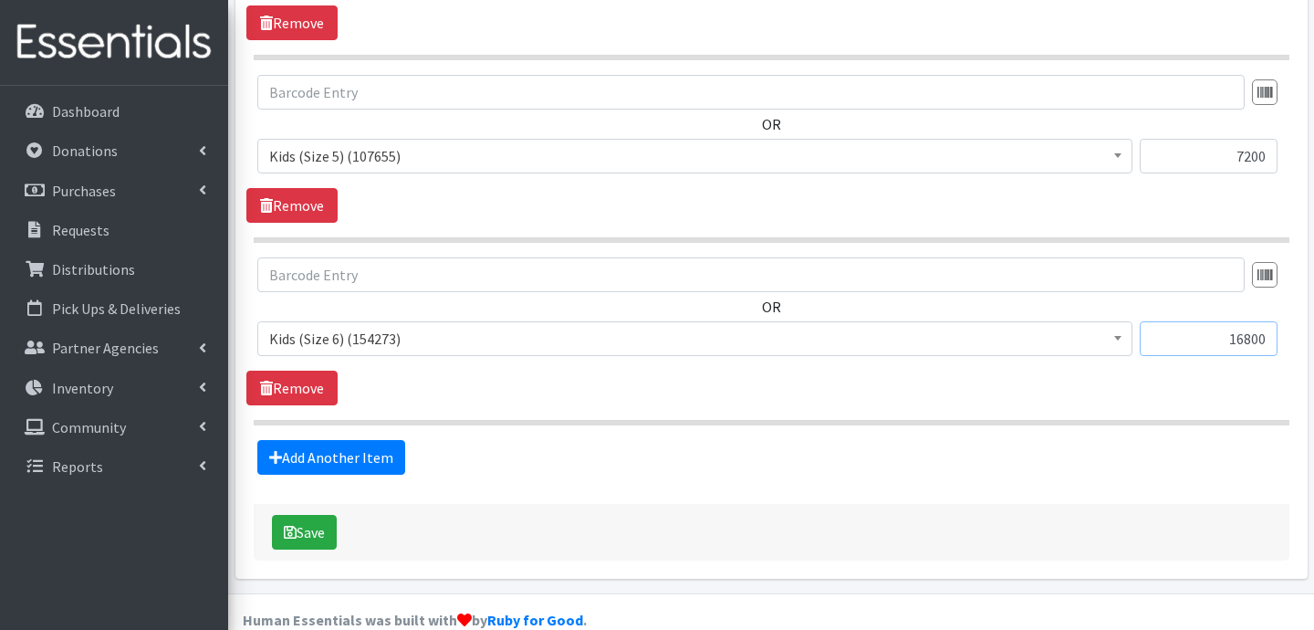
scroll to position [1422, 0]
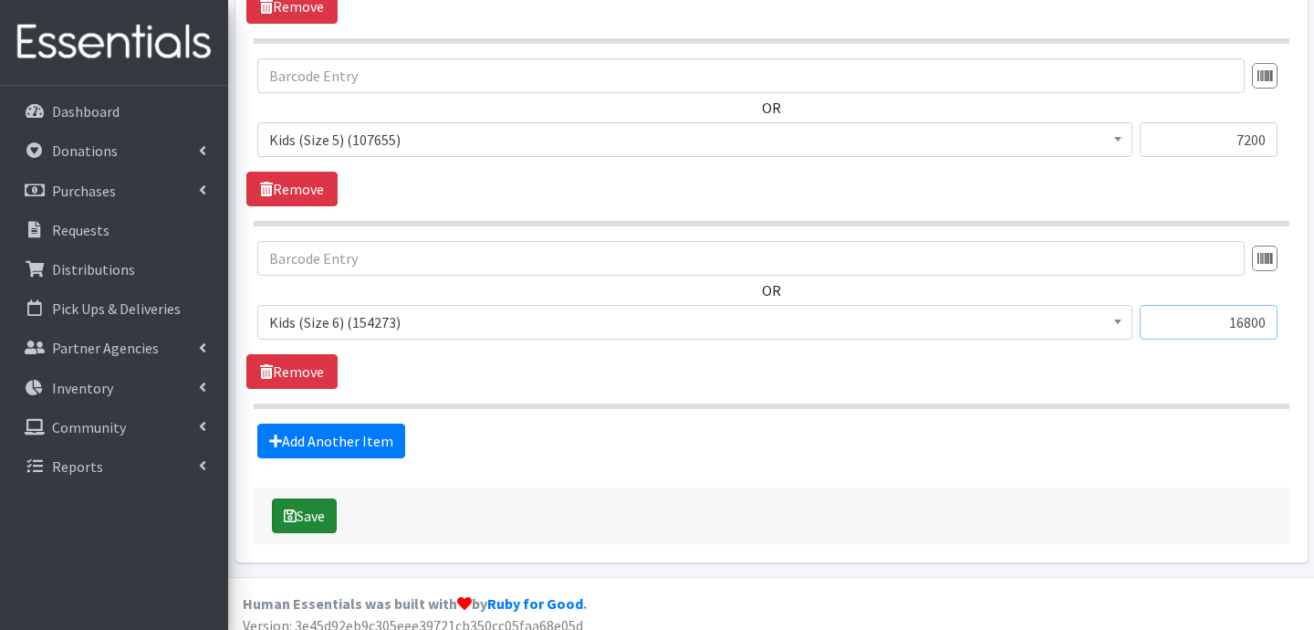
type input "16800"
click at [329, 514] on button "Save" at bounding box center [304, 515] width 65 height 35
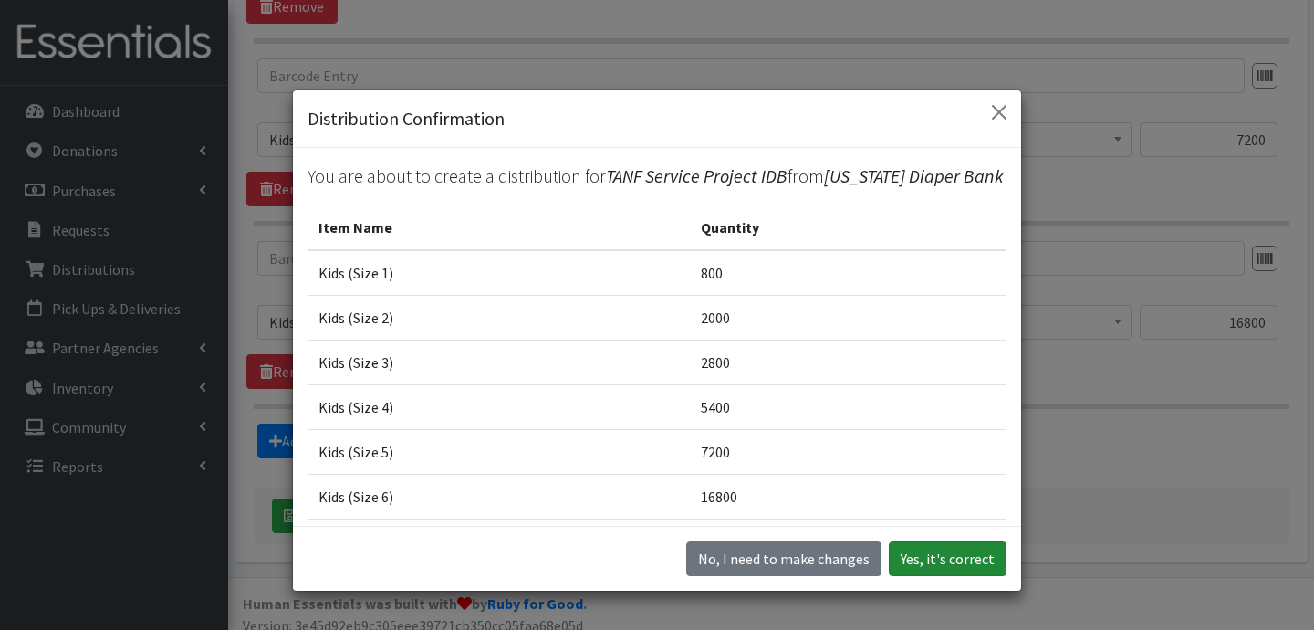
click at [980, 558] on button "Yes, it's correct" at bounding box center [948, 558] width 118 height 35
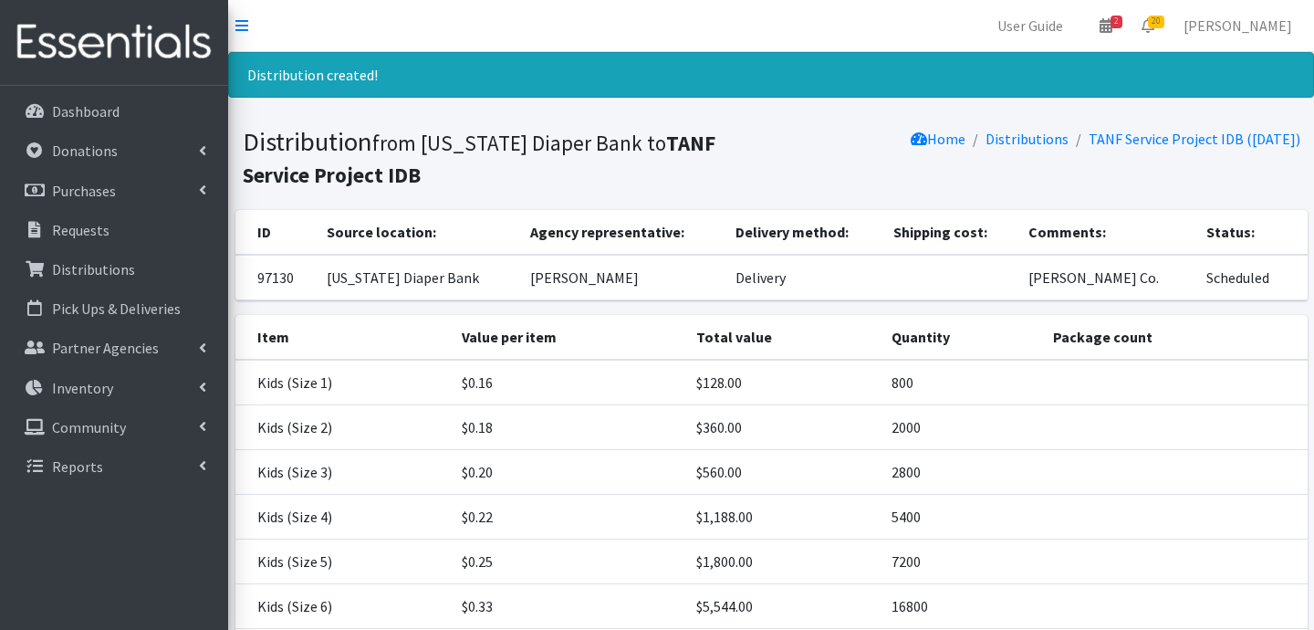
scroll to position [183, 0]
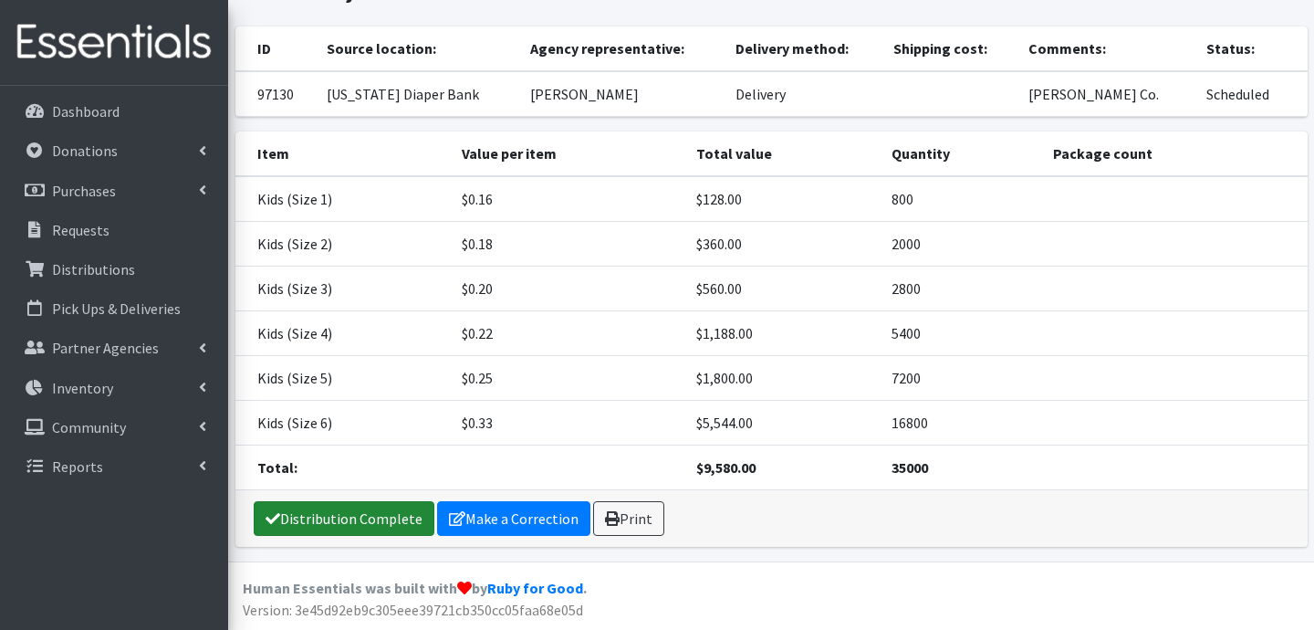
click at [325, 516] on link "Distribution Complete" at bounding box center [344, 518] width 181 height 35
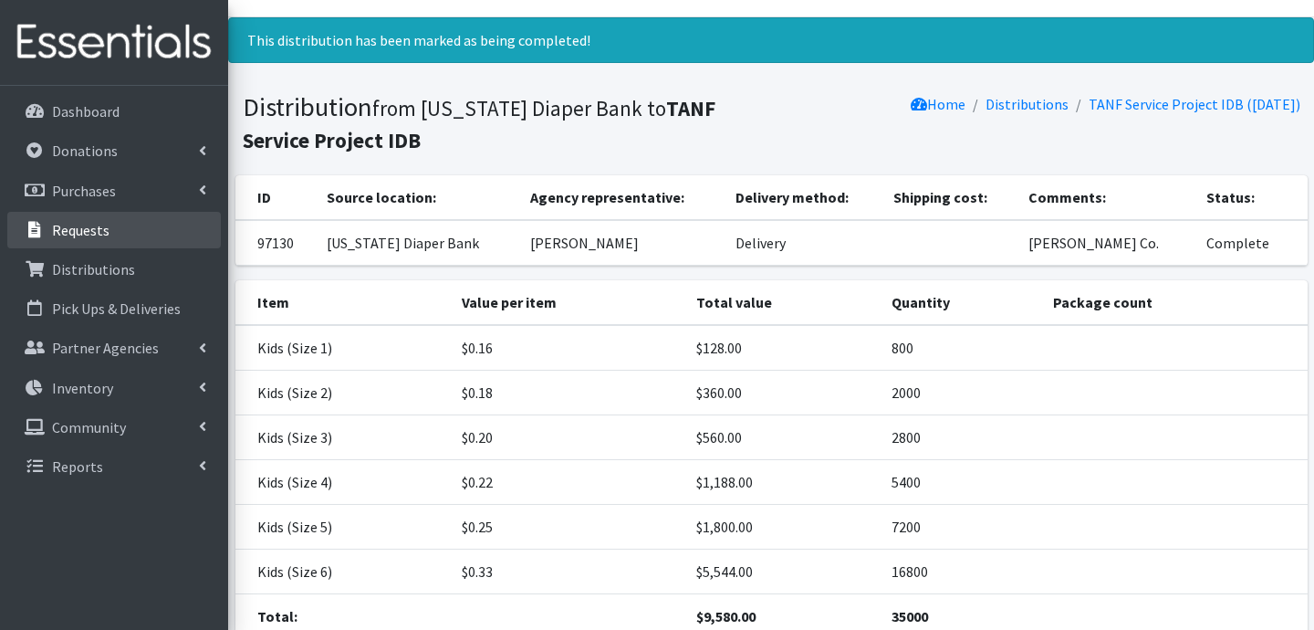
scroll to position [0, 0]
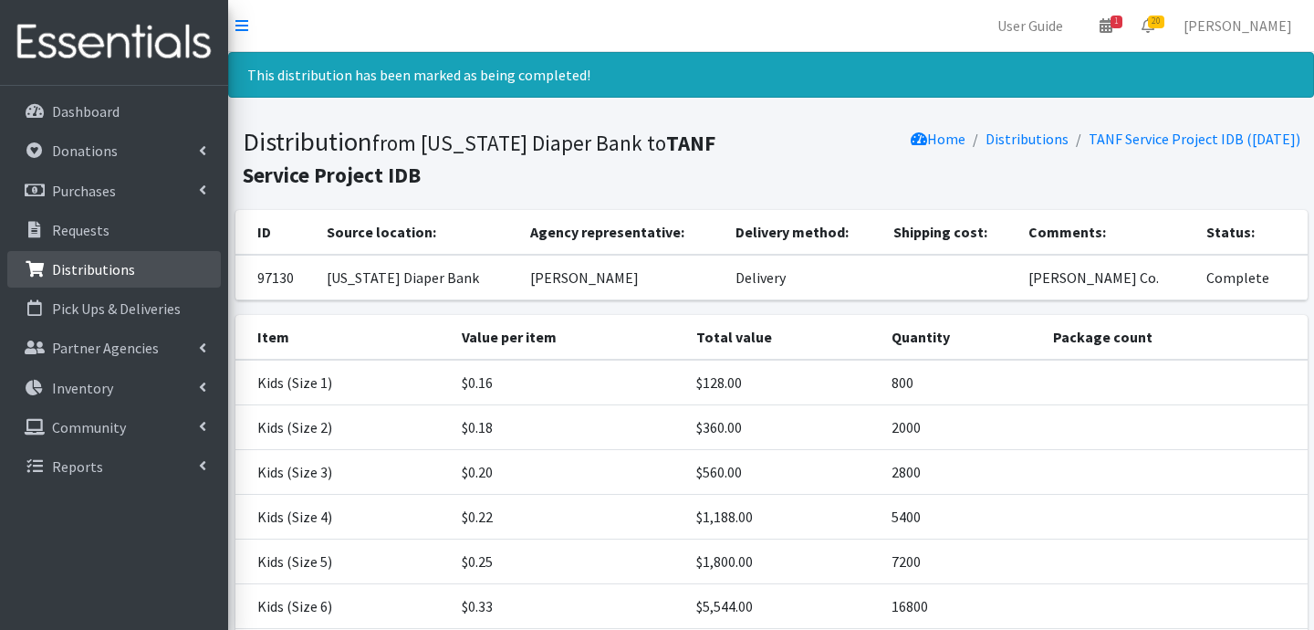
click at [105, 271] on p "Distributions" at bounding box center [93, 269] width 83 height 18
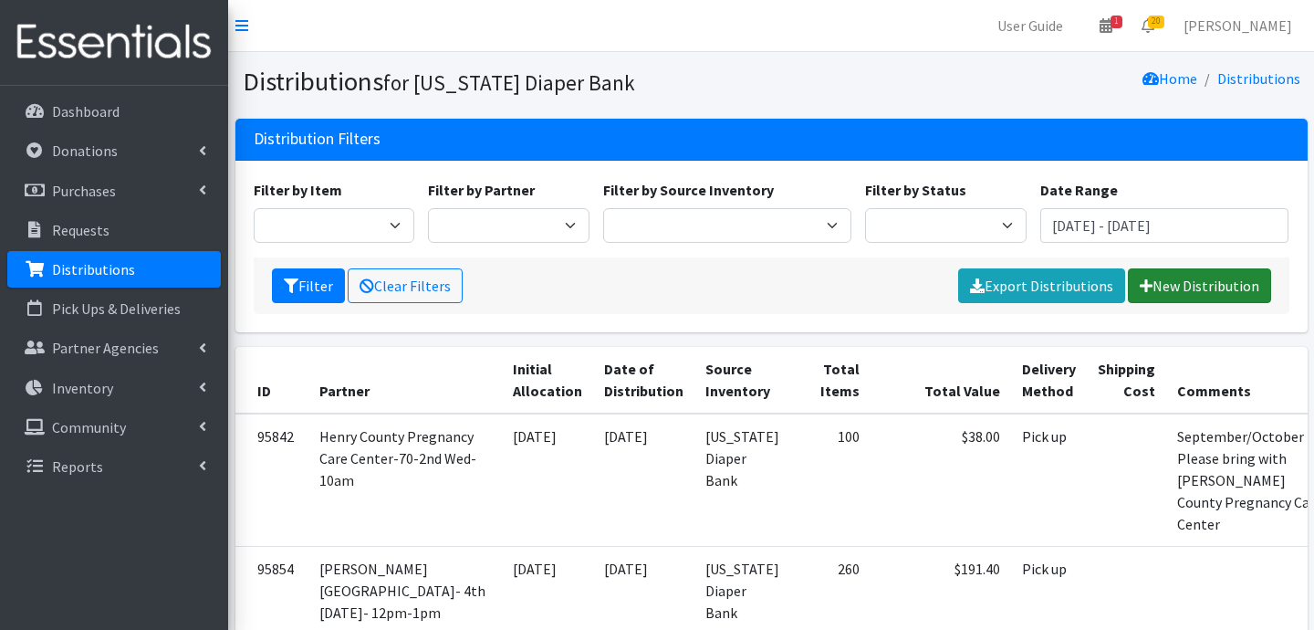
click at [1171, 271] on link "New Distribution" at bounding box center [1199, 285] width 143 height 35
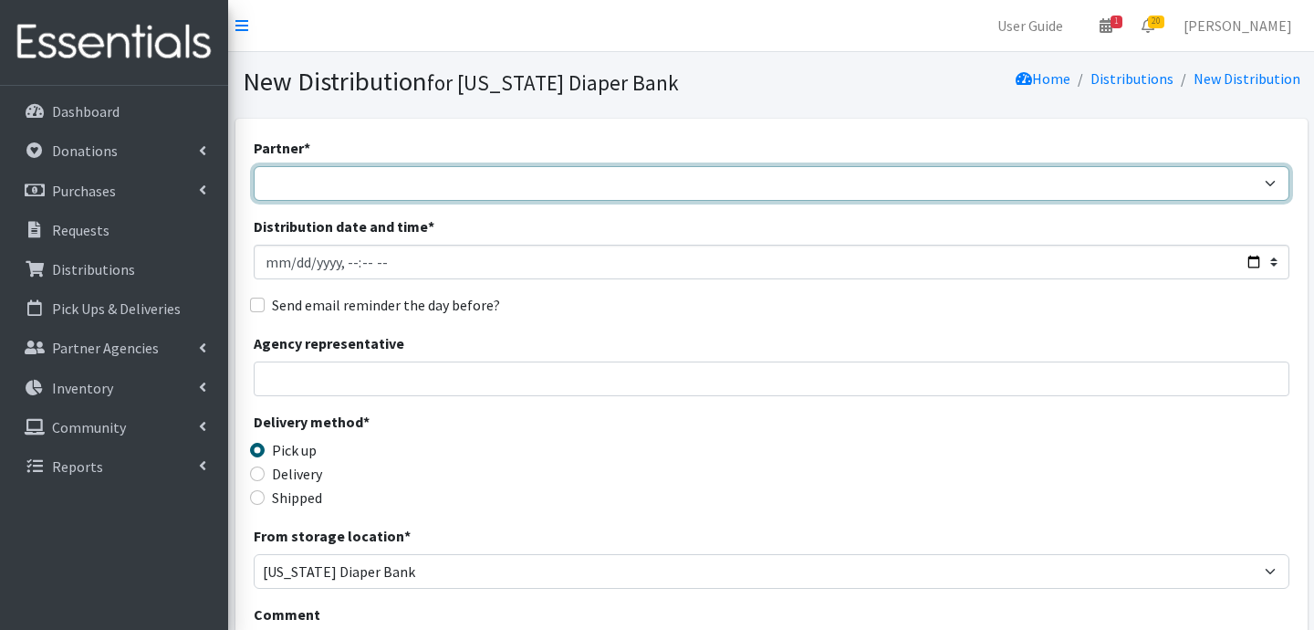
click at [475, 178] on select "ARC [PERSON_NAME] and [GEOGRAPHIC_DATA] [GEOGRAPHIC_DATA] Babies Basic Needs No…" at bounding box center [772, 183] width 1036 height 35
select select "5004"
click at [254, 166] on select "ARC [PERSON_NAME] and [GEOGRAPHIC_DATA] [GEOGRAPHIC_DATA] Babies Basic Needs No…" at bounding box center [772, 183] width 1036 height 35
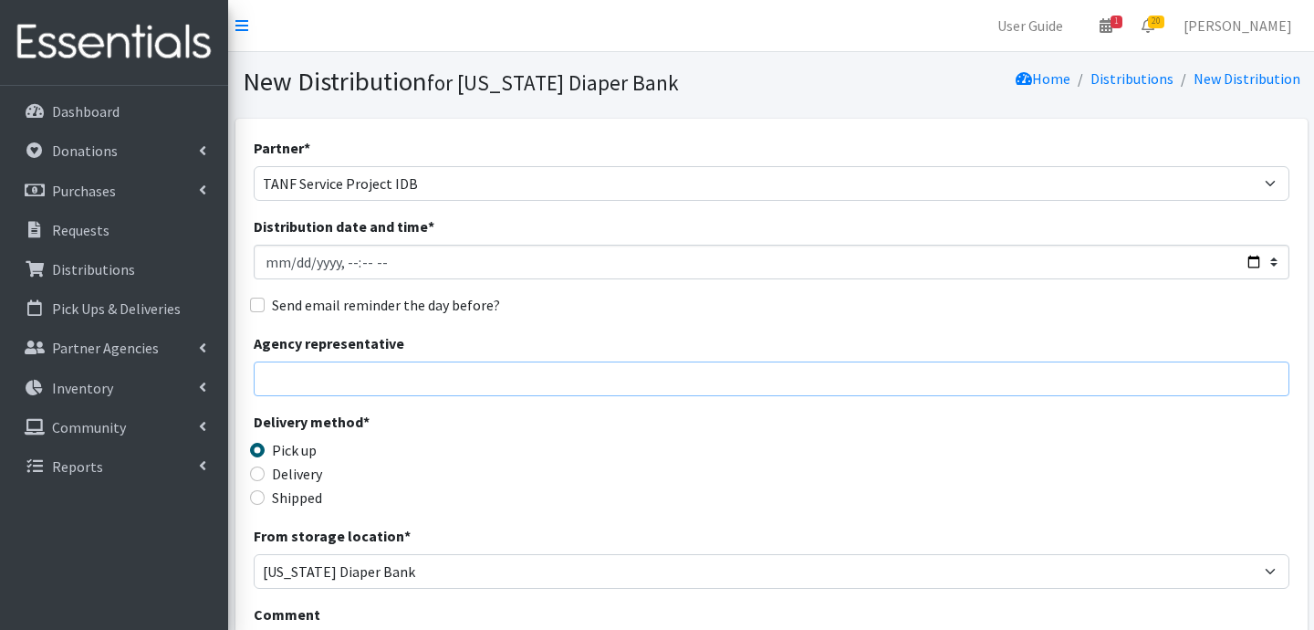
click at [295, 376] on input "Agency representative" at bounding box center [772, 378] width 1036 height 35
type input "Jessica Taylor"
click at [258, 474] on input "Delivery" at bounding box center [257, 473] width 15 height 15
radio input "true"
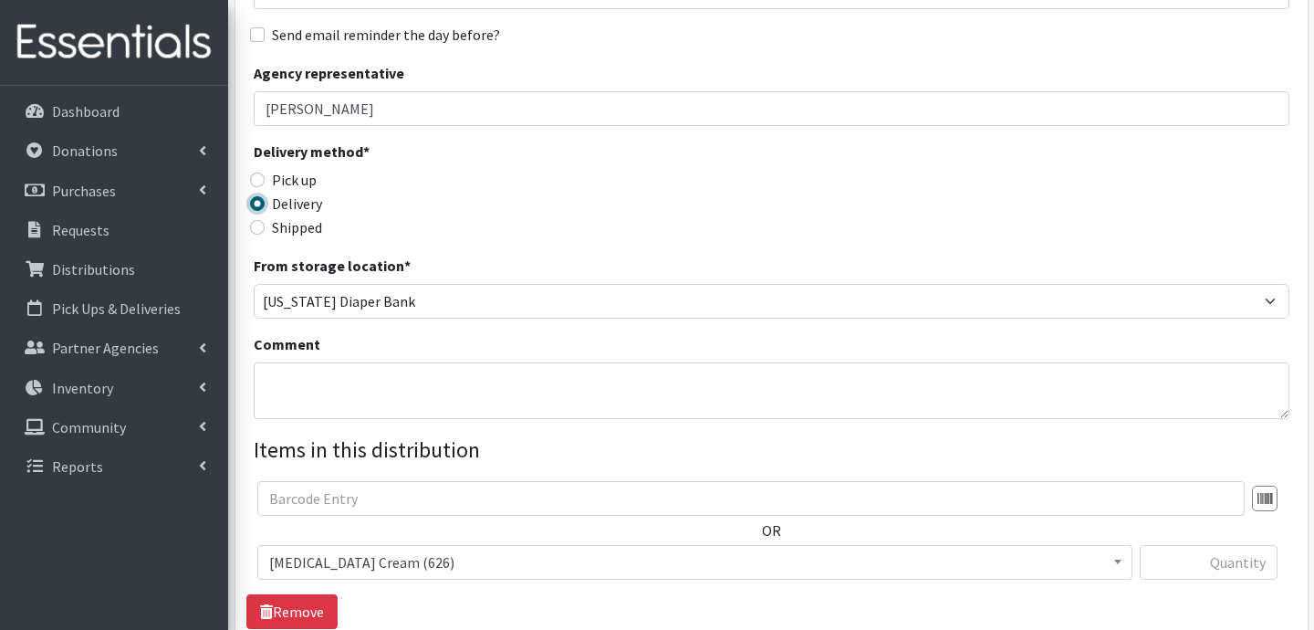
scroll to position [318, 0]
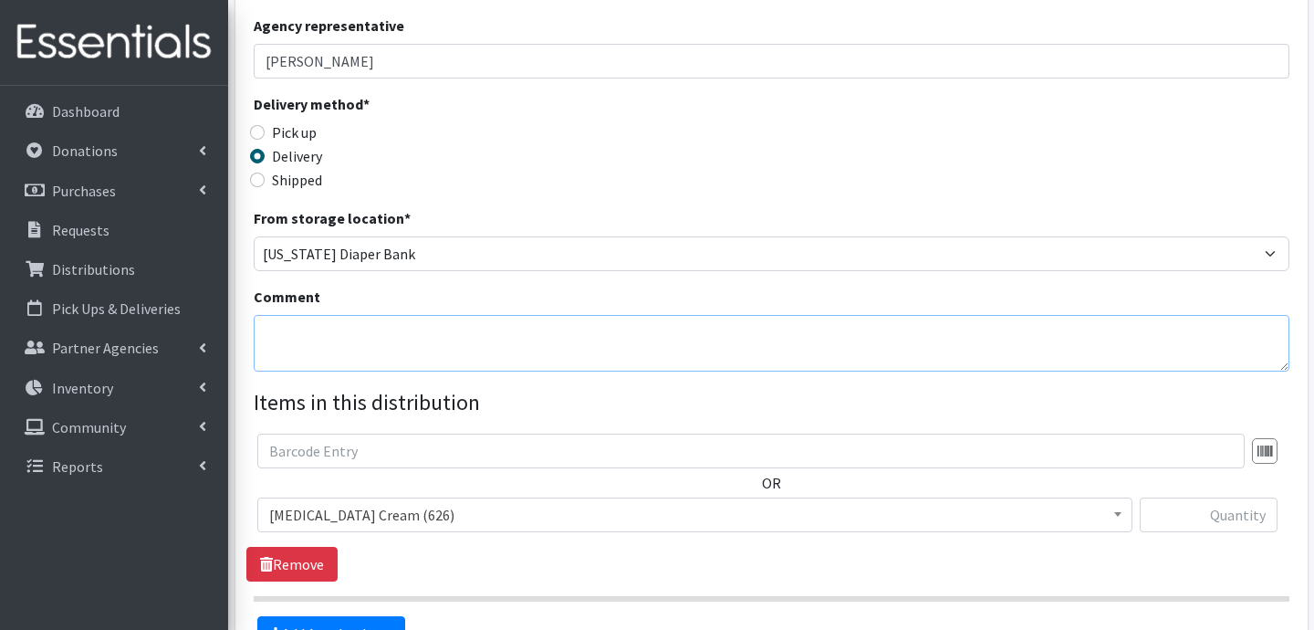
click at [375, 324] on textarea "Comment" at bounding box center [772, 343] width 1036 height 57
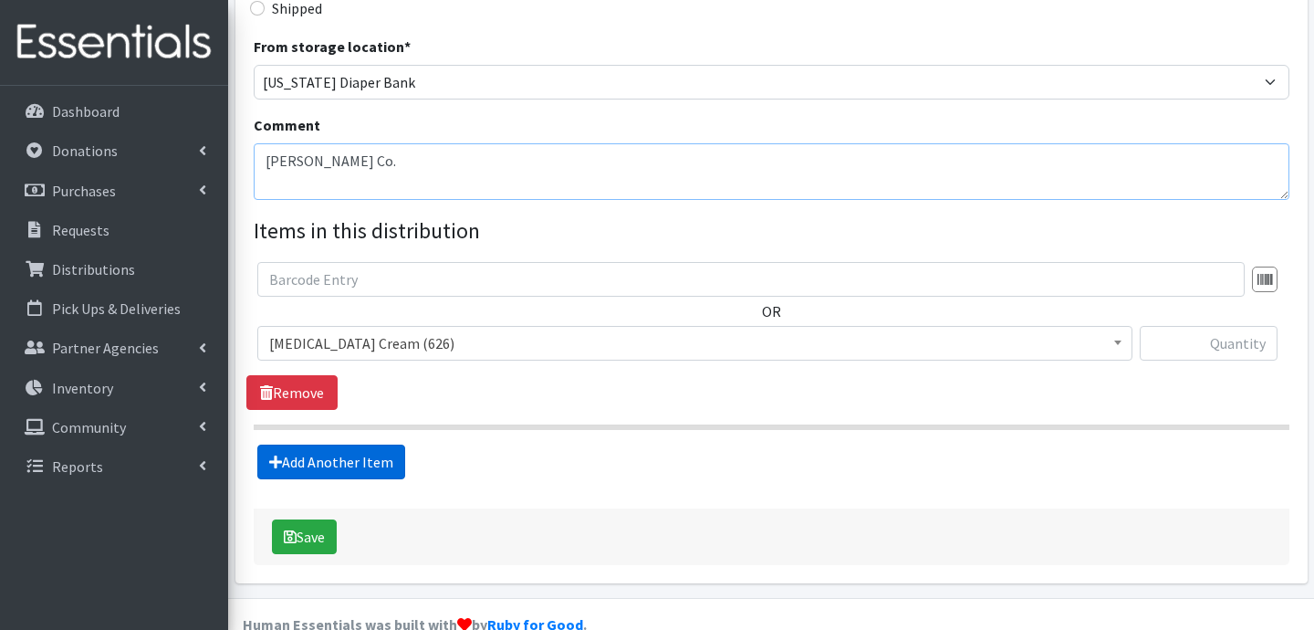
type textarea "Putnam Co."
click at [340, 453] on link "Add Another Item" at bounding box center [331, 461] width 148 height 35
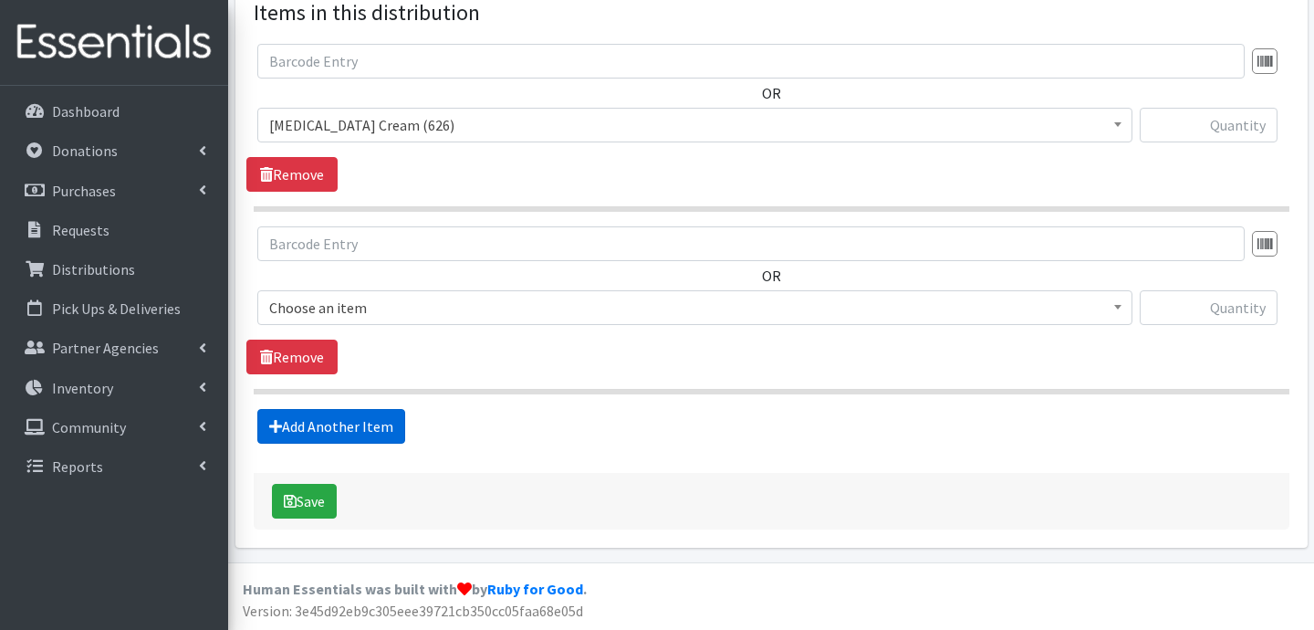
click at [341, 420] on link "Add Another Item" at bounding box center [331, 426] width 148 height 35
click at [337, 412] on link "Add Another Item" at bounding box center [331, 426] width 148 height 35
click at [368, 435] on link "Add Another Item" at bounding box center [331, 426] width 148 height 35
click at [362, 432] on link "Add Another Item" at bounding box center [331, 426] width 148 height 35
click at [363, 436] on link "Add Another Item" at bounding box center [331, 426] width 148 height 35
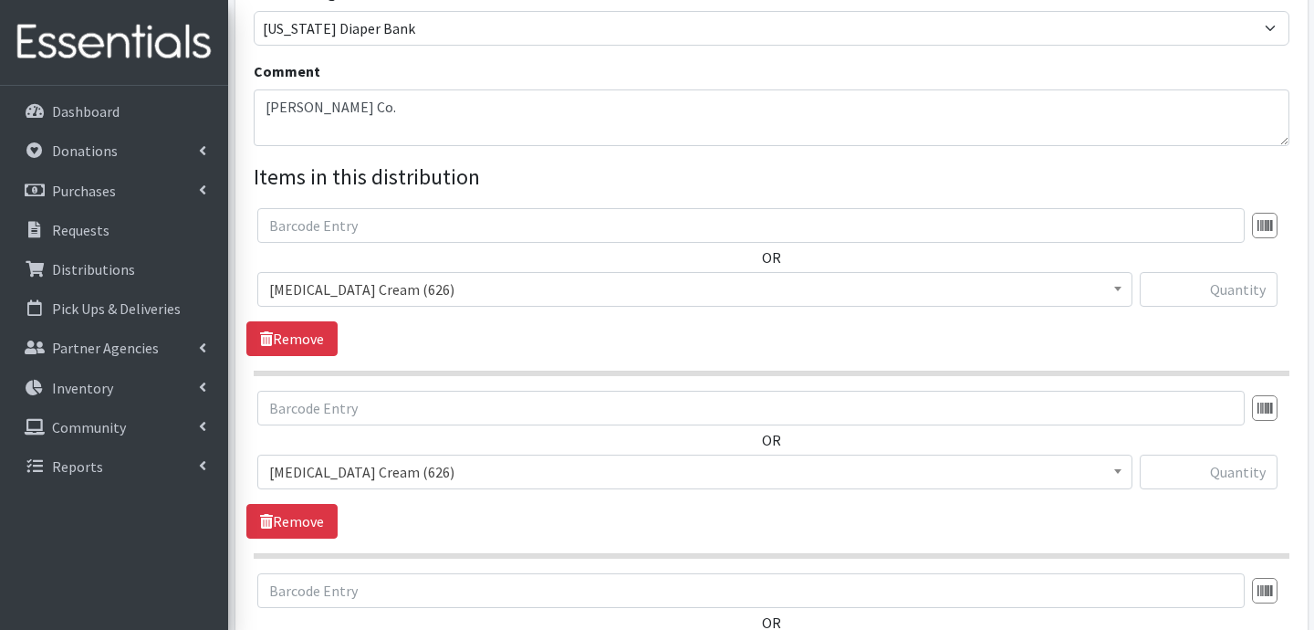
scroll to position [542, 0]
click at [588, 300] on span "Diaper Rash Cream (626)" at bounding box center [694, 290] width 851 height 26
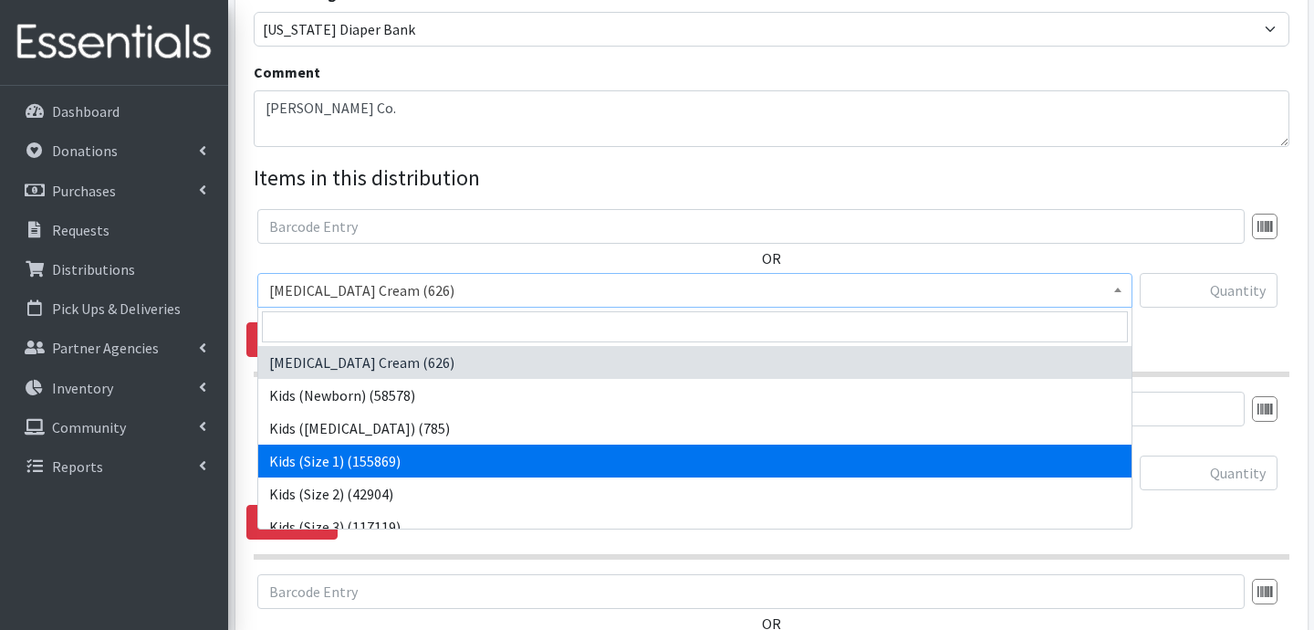
select select "3401"
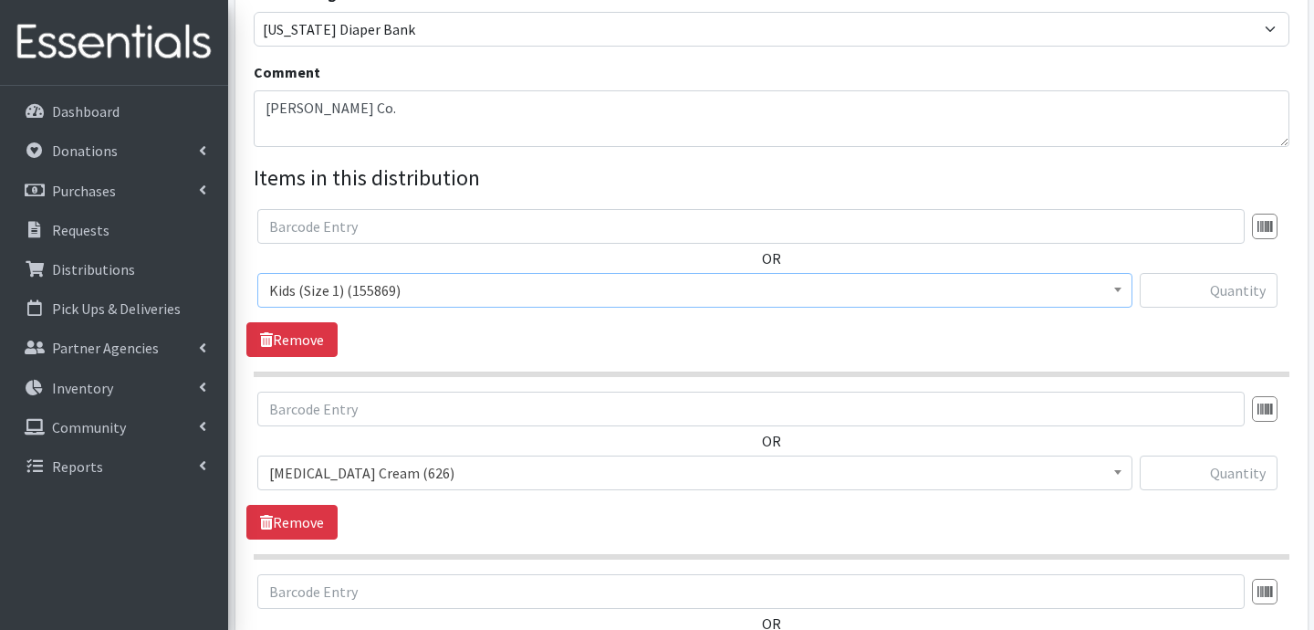
click at [414, 484] on span "Diaper Rash Cream (626)" at bounding box center [694, 473] width 851 height 26
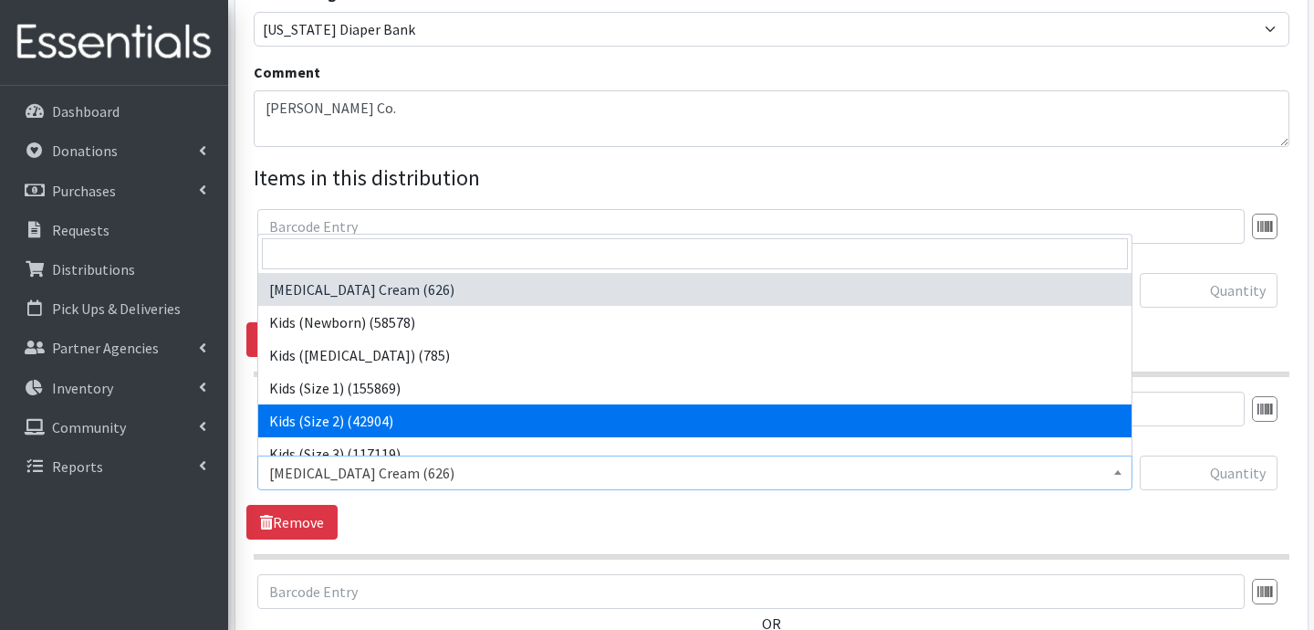
select select "3420"
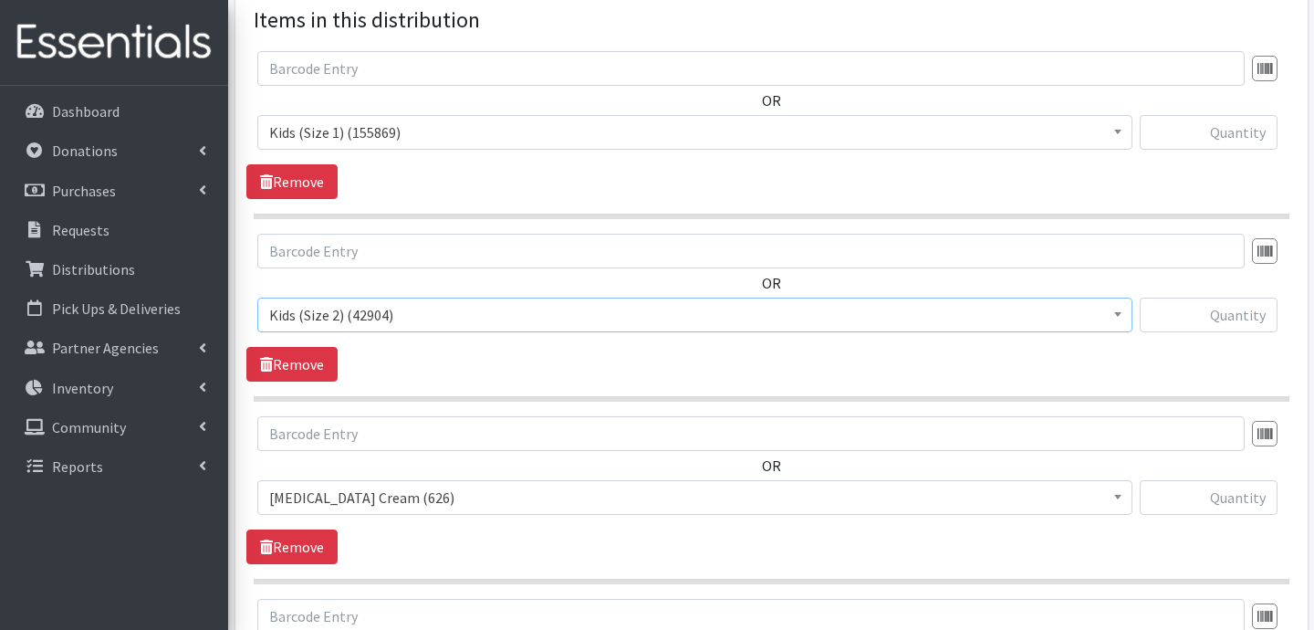
scroll to position [703, 0]
click at [530, 492] on span "Diaper Rash Cream (626)" at bounding box center [694, 495] width 851 height 26
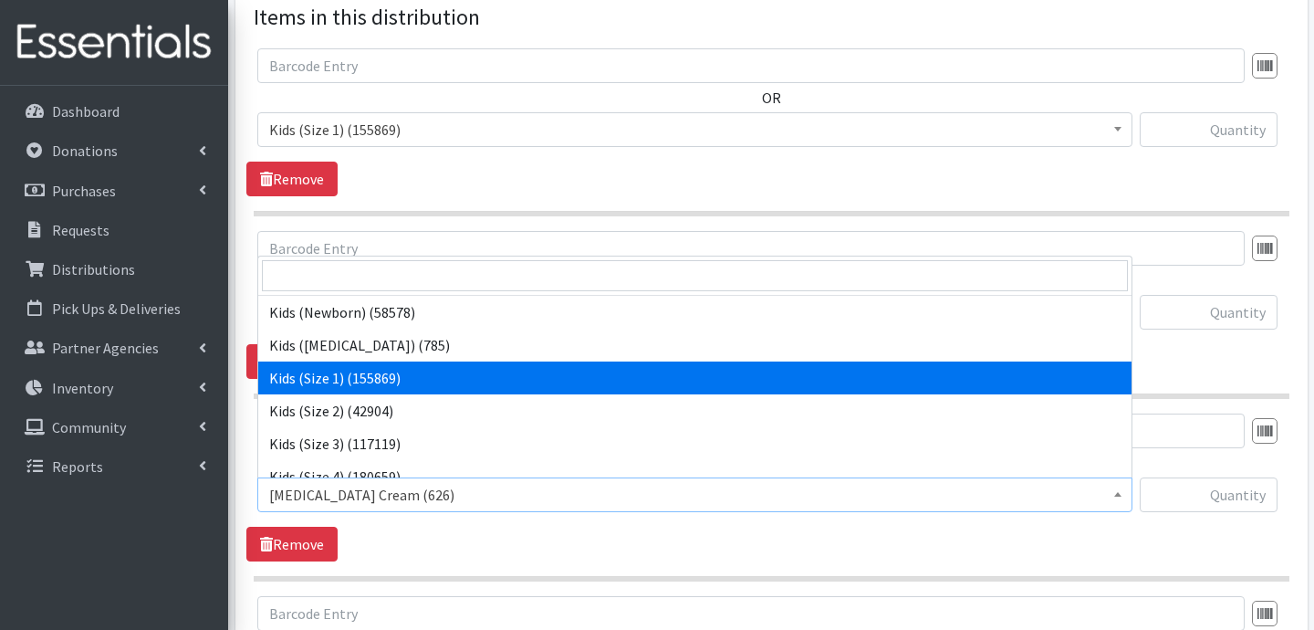
scroll to position [35, 0]
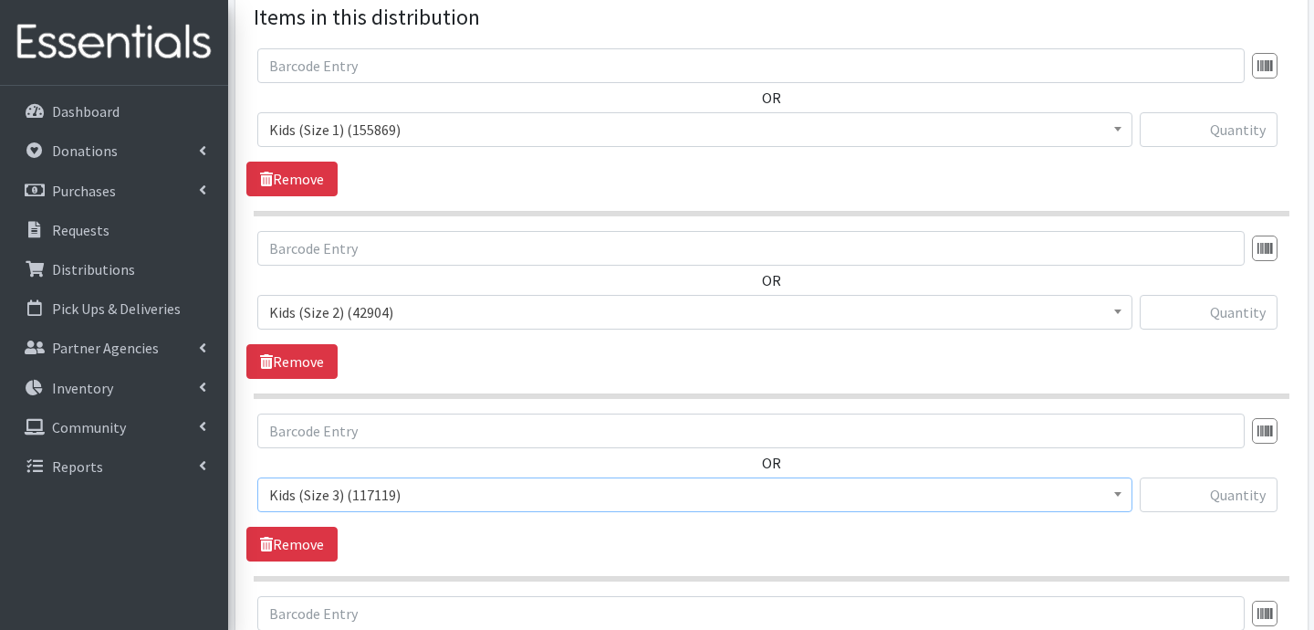
select select "3393"
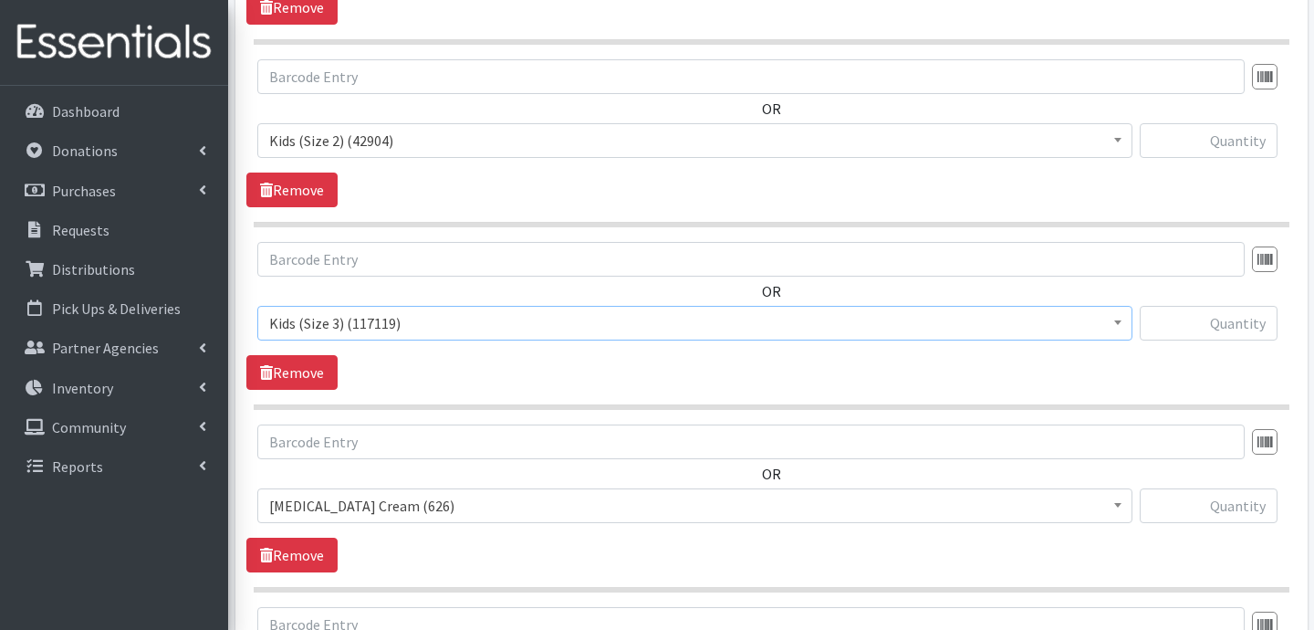
scroll to position [892, 0]
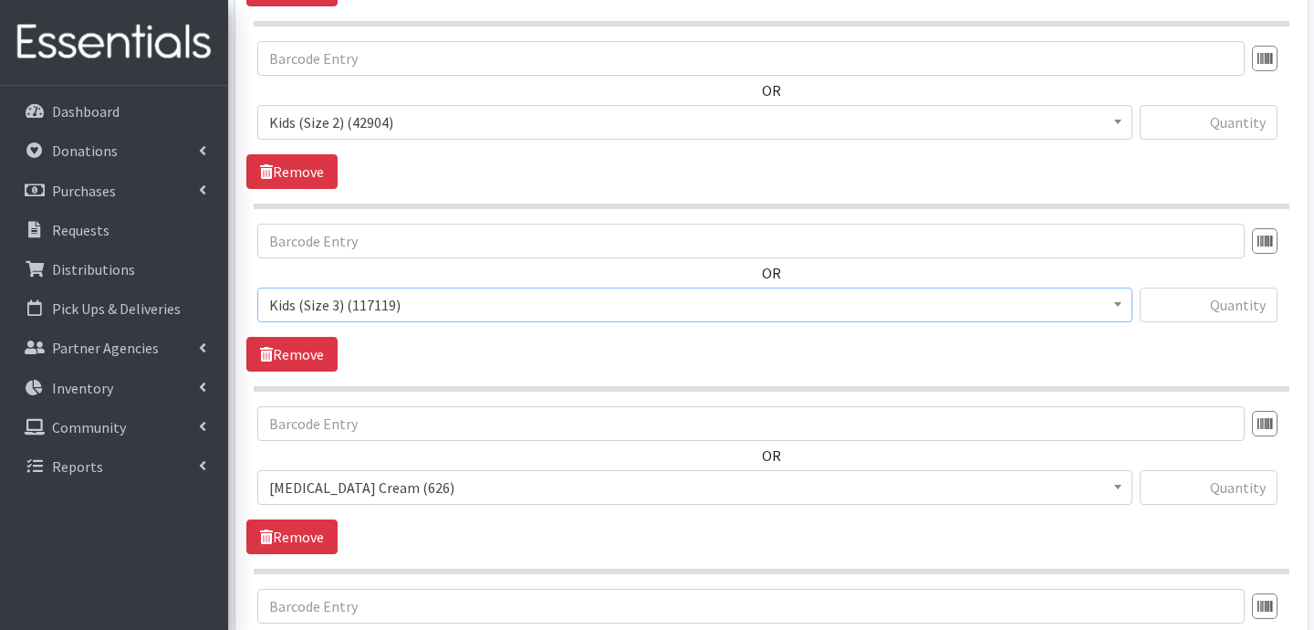
click at [503, 478] on span "Diaper Rash Cream (626)" at bounding box center [694, 487] width 851 height 26
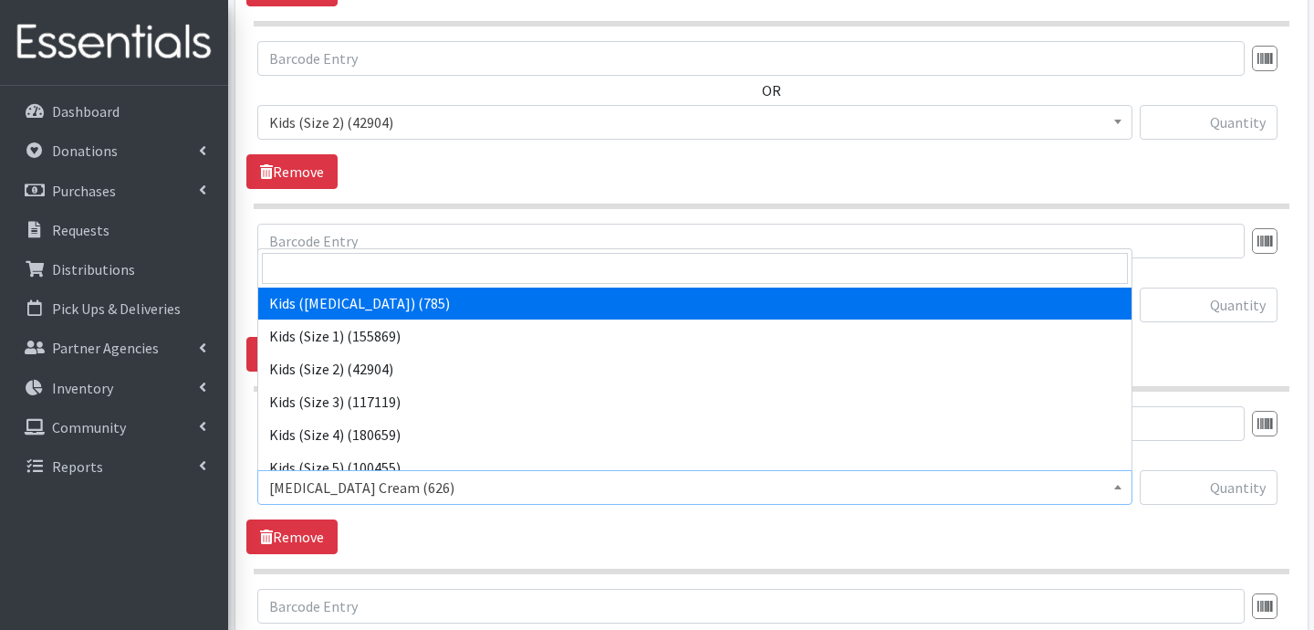
scroll to position [84, 0]
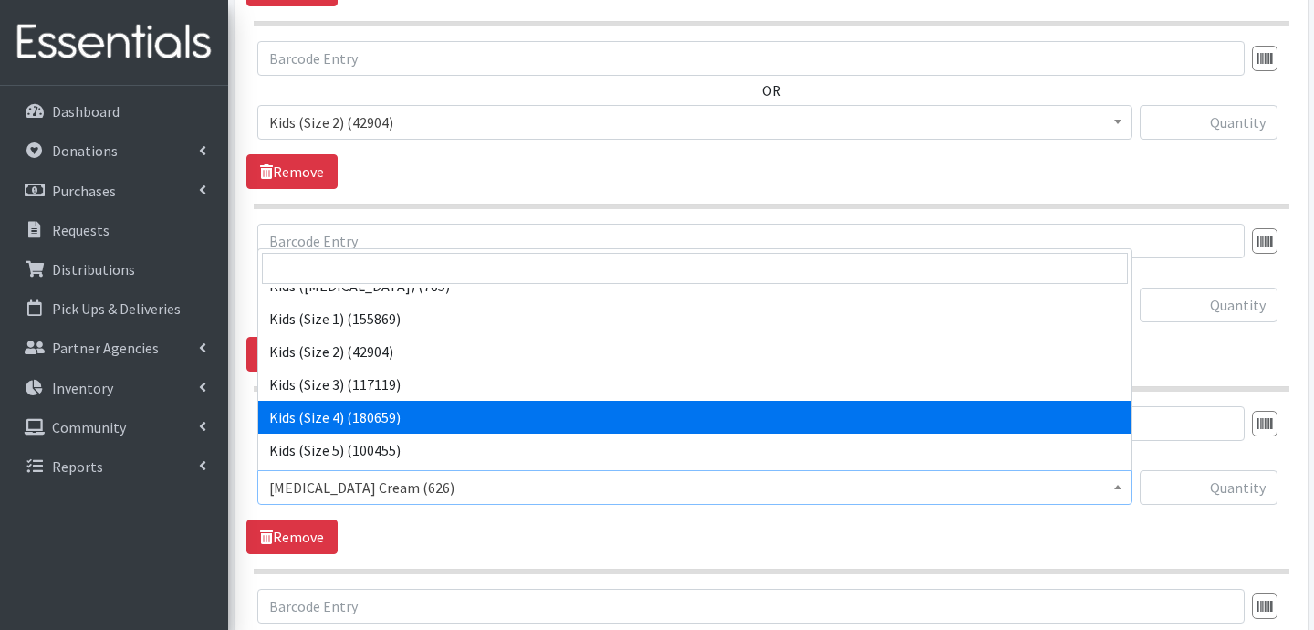
select select "3394"
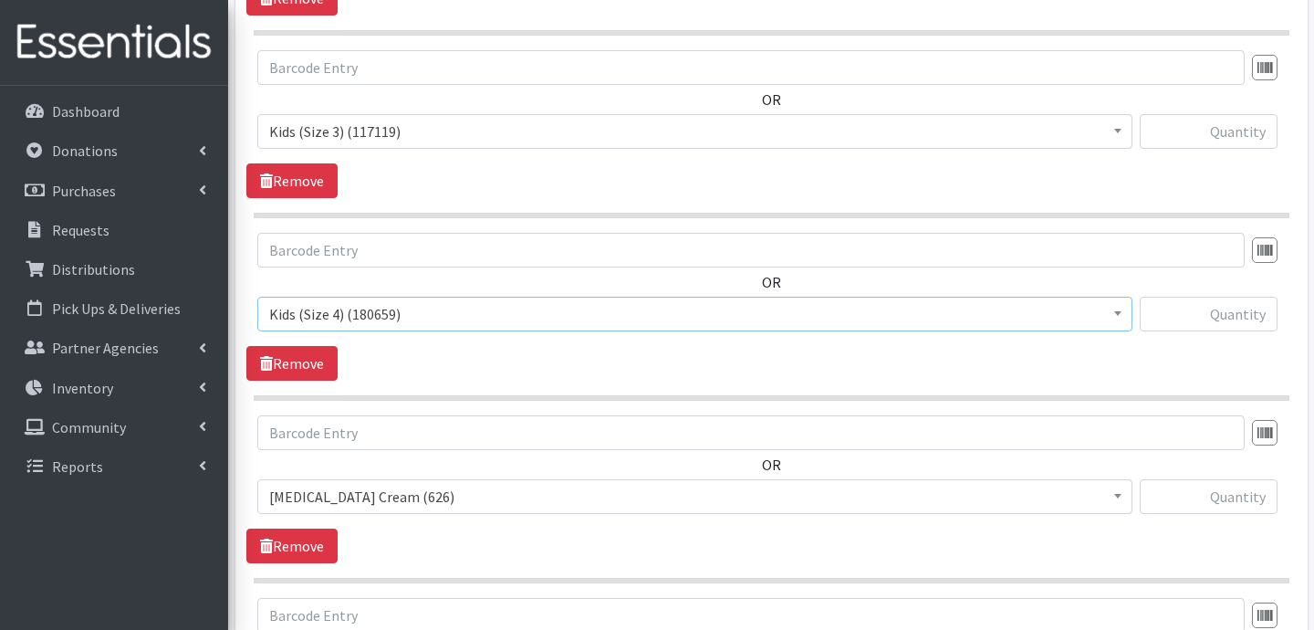
scroll to position [1067, 0]
click at [448, 478] on span "Diaper Rash Cream (626)" at bounding box center [694, 495] width 875 height 35
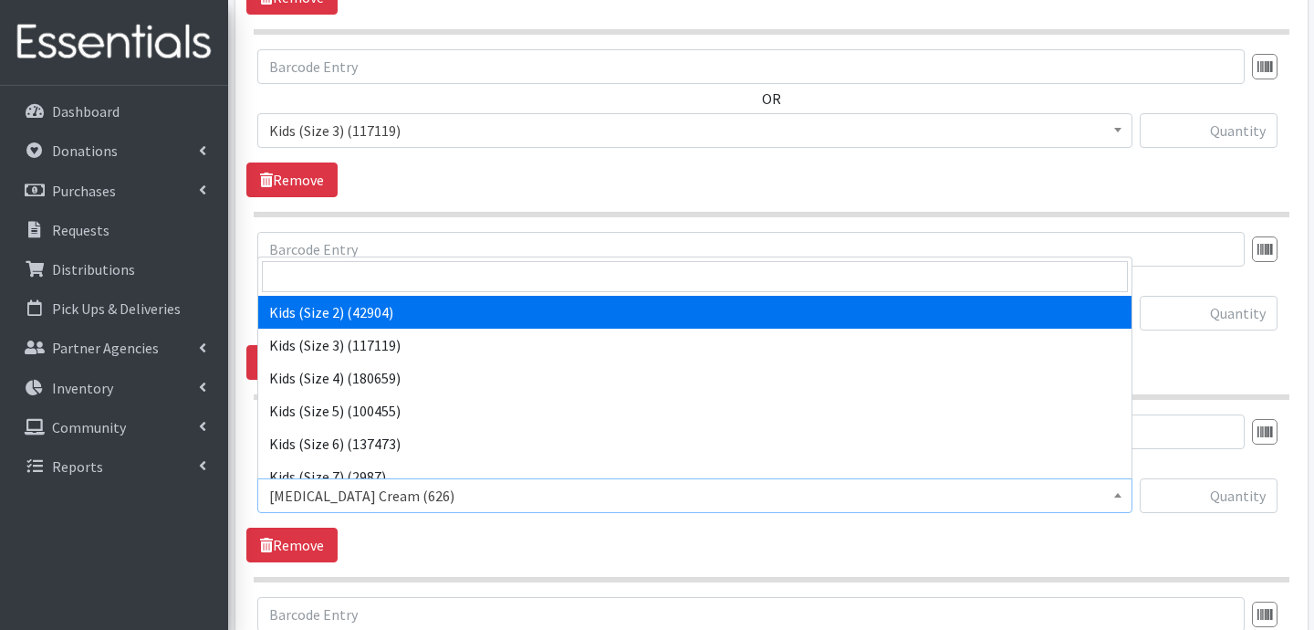
scroll to position [132, 0]
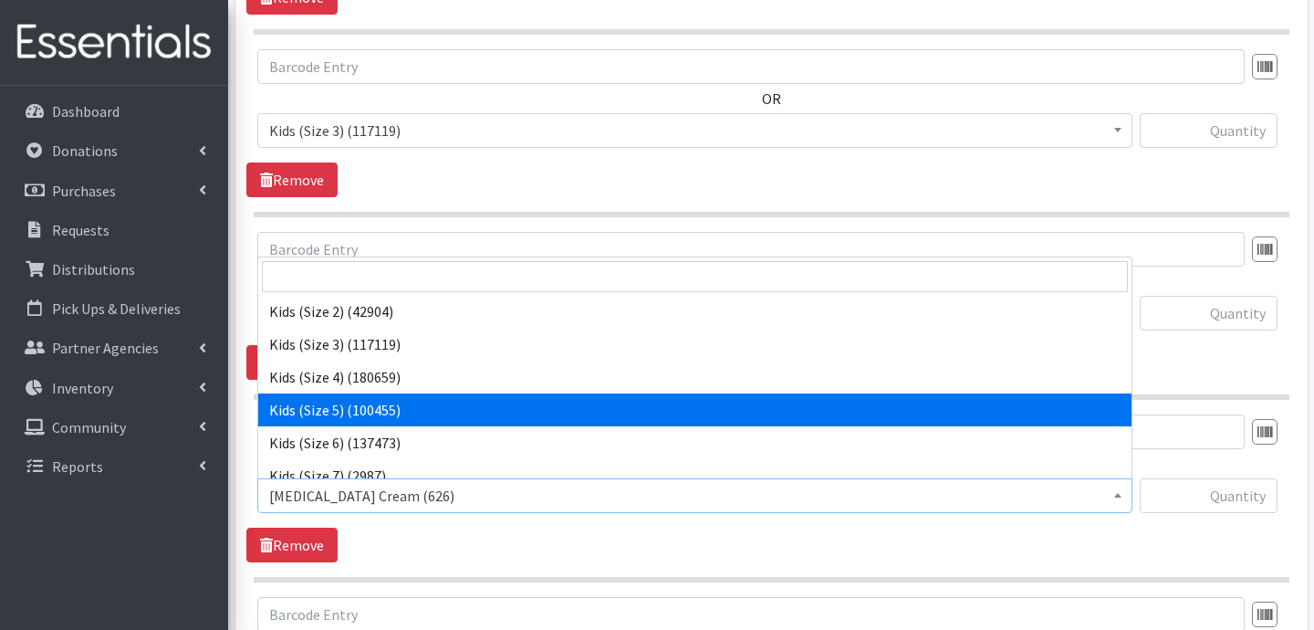
select select "3407"
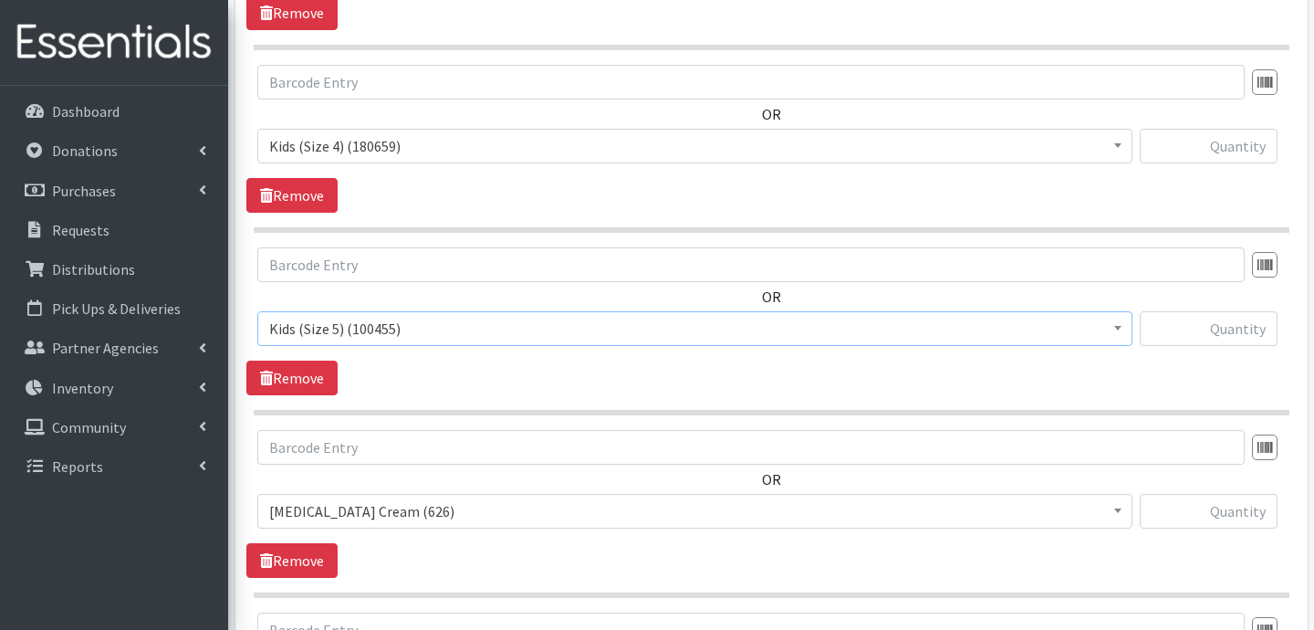
scroll to position [1235, 0]
click at [472, 513] on span "Diaper Rash Cream (626)" at bounding box center [694, 510] width 851 height 26
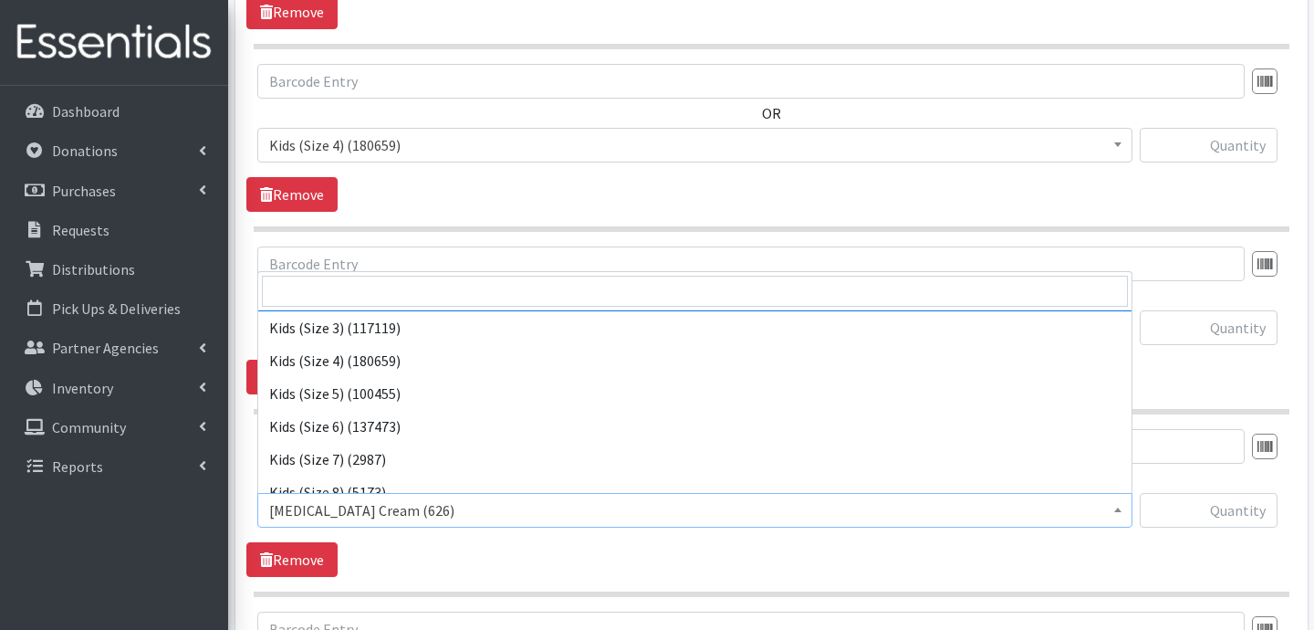
scroll to position [167, 0]
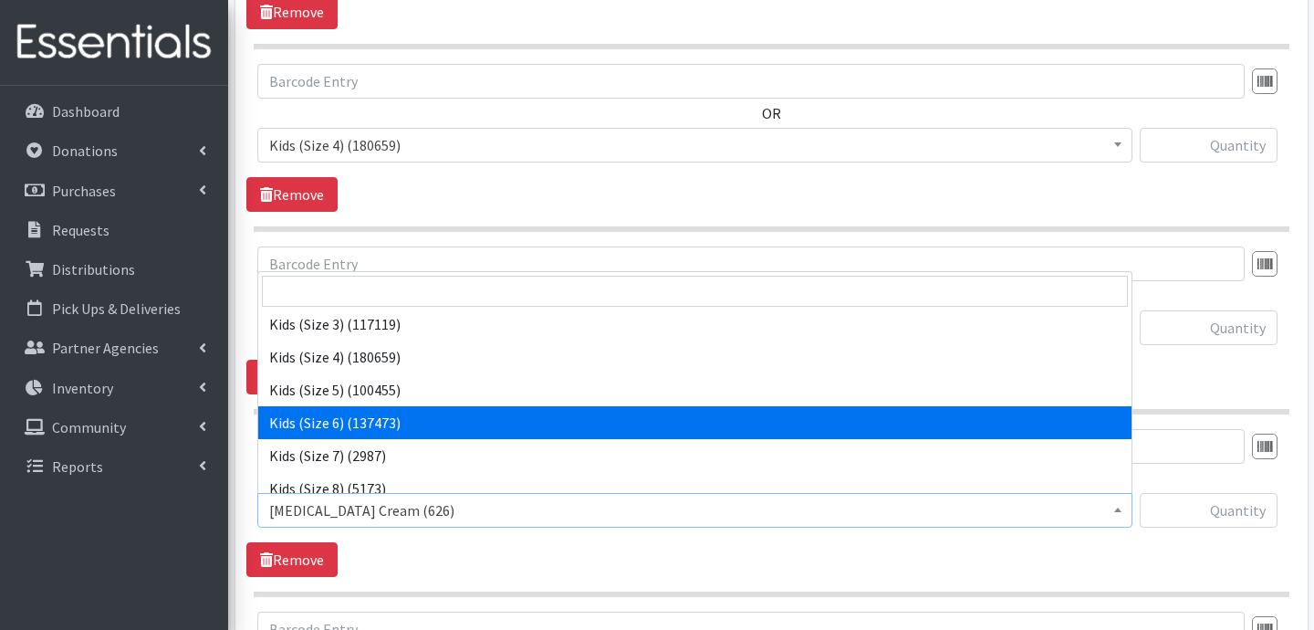
select select "3419"
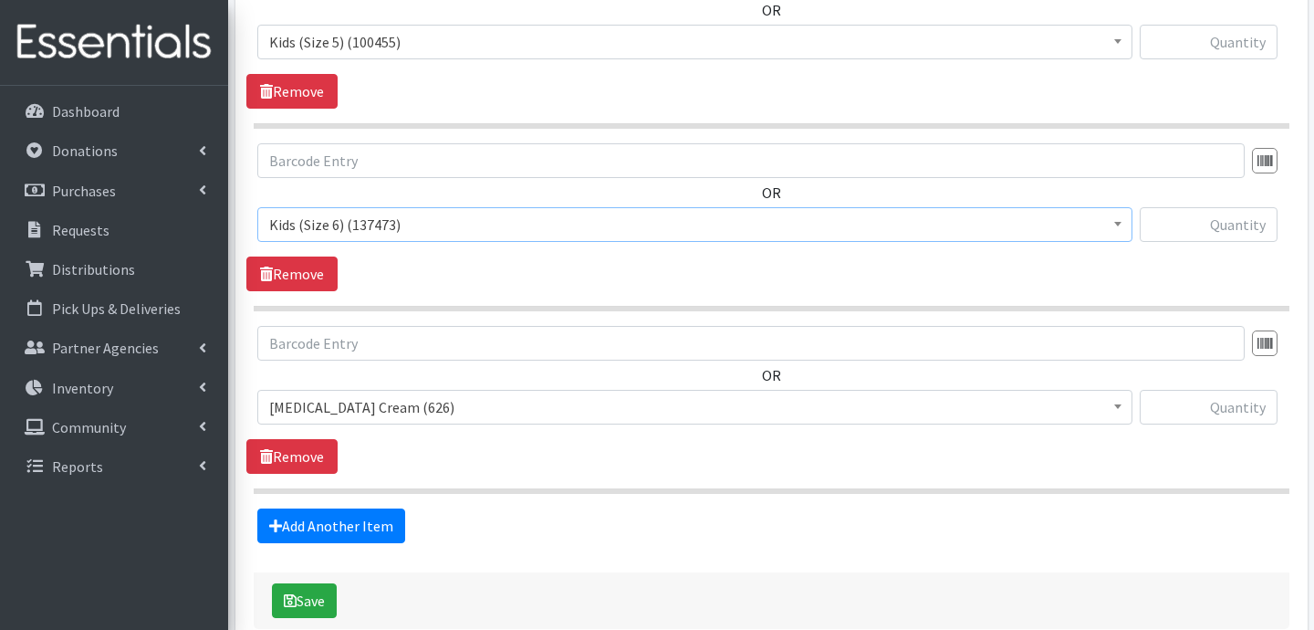
scroll to position [1521, 0]
click at [287, 451] on link "Remove" at bounding box center [291, 455] width 91 height 35
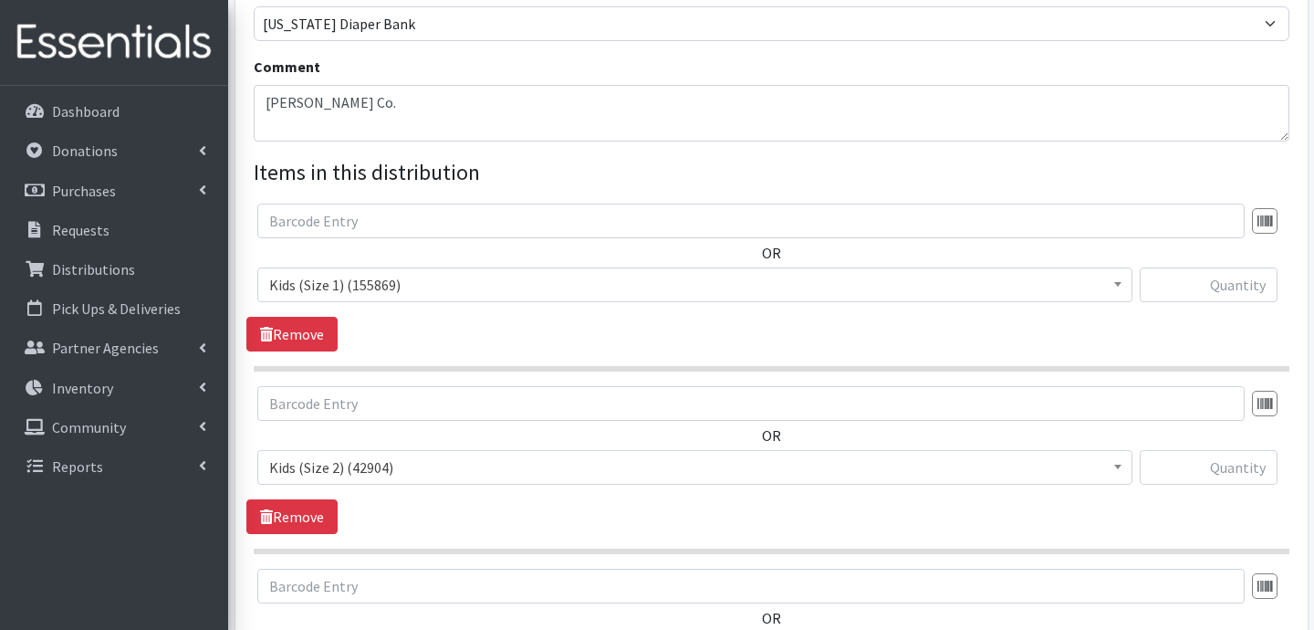
scroll to position [530, 0]
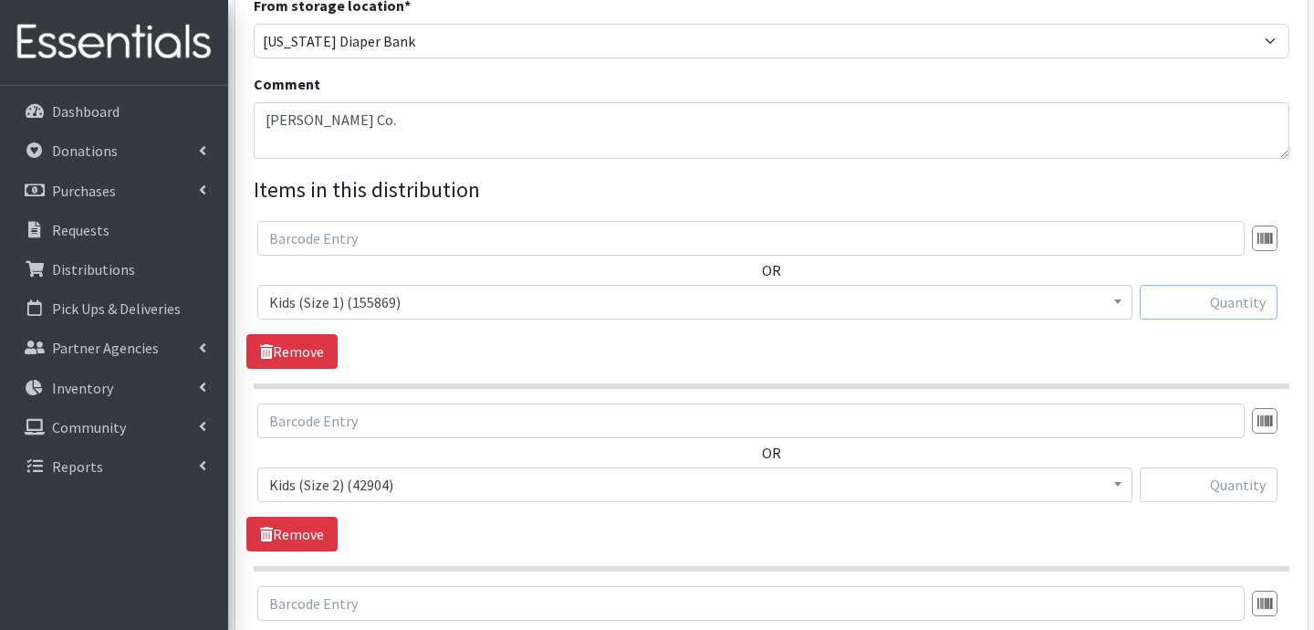
click at [1250, 296] on input "text" at bounding box center [1209, 302] width 138 height 35
type input "400"
click at [1225, 482] on input "text" at bounding box center [1209, 484] width 138 height 35
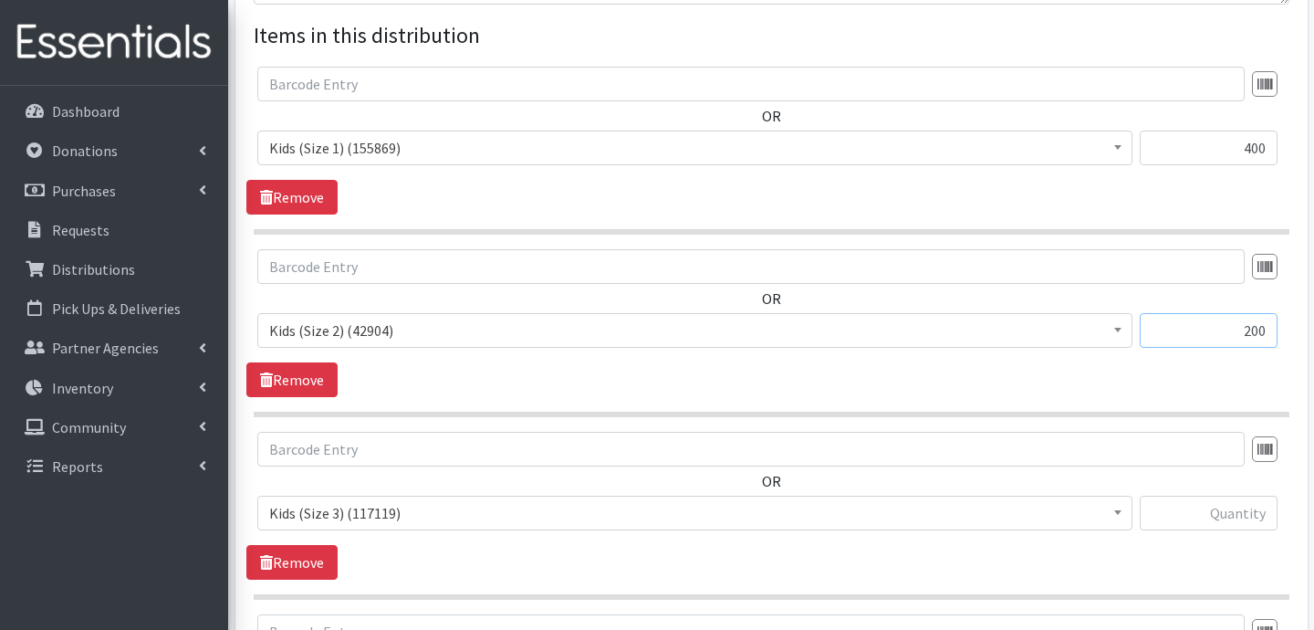
scroll to position [706, 0]
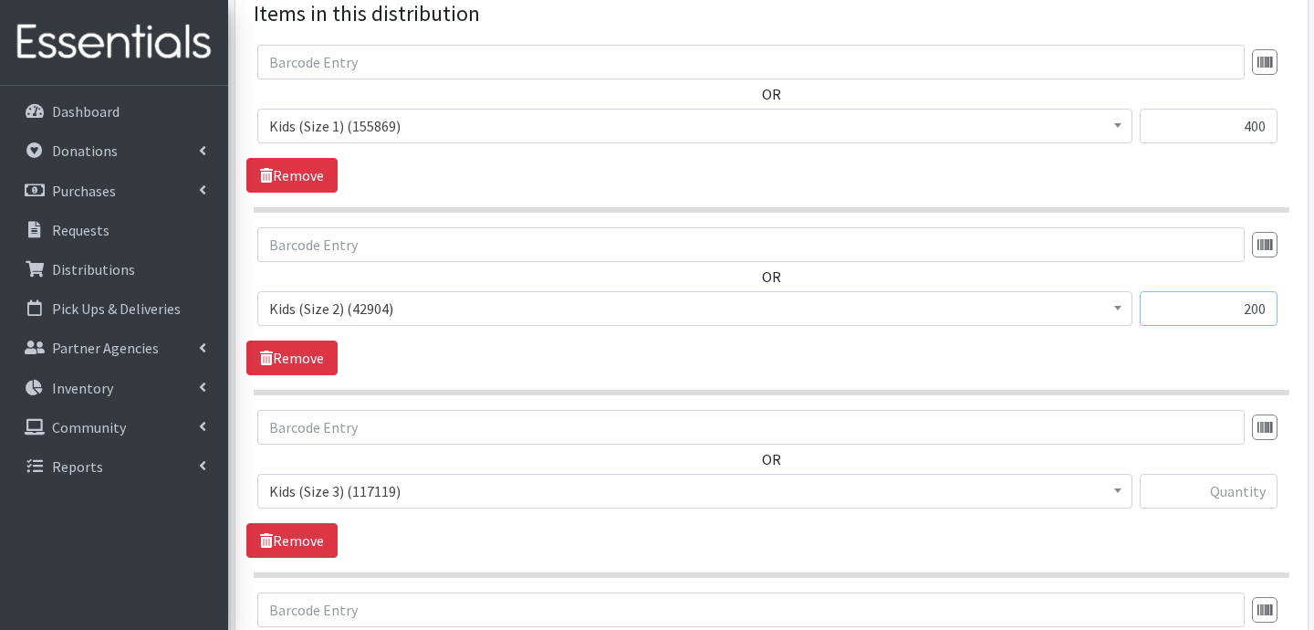
type input "200"
click at [1237, 497] on input "text" at bounding box center [1209, 491] width 138 height 35
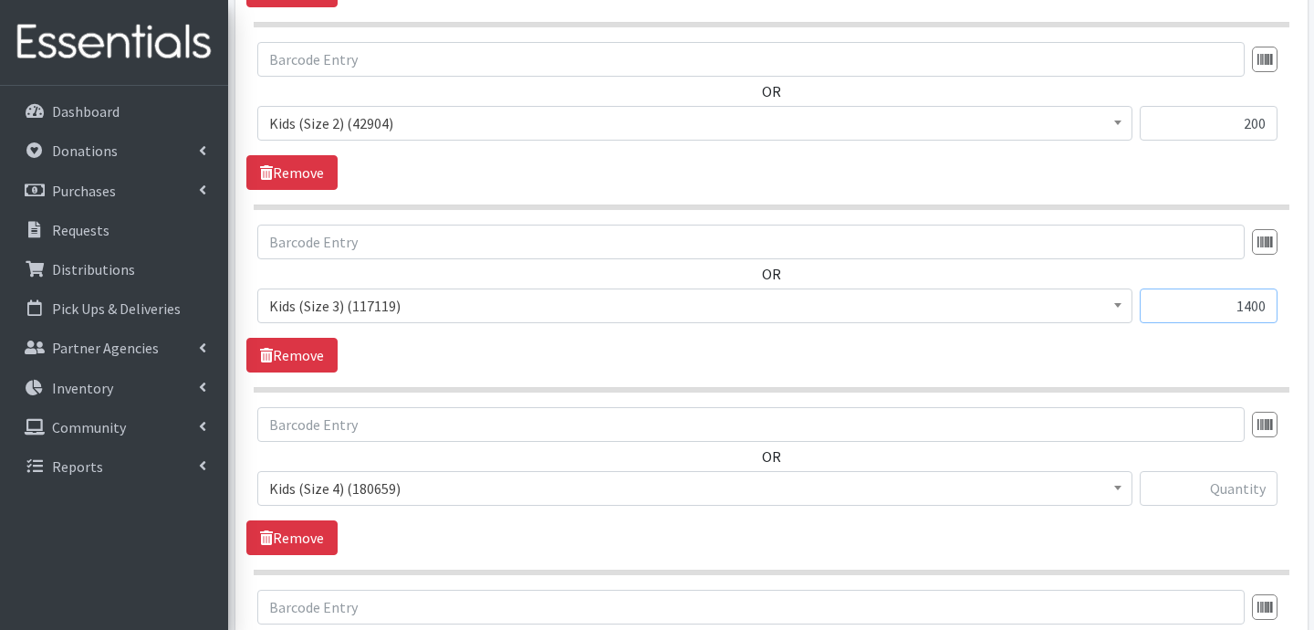
type input "1400"
click at [1204, 494] on input "text" at bounding box center [1209, 488] width 138 height 35
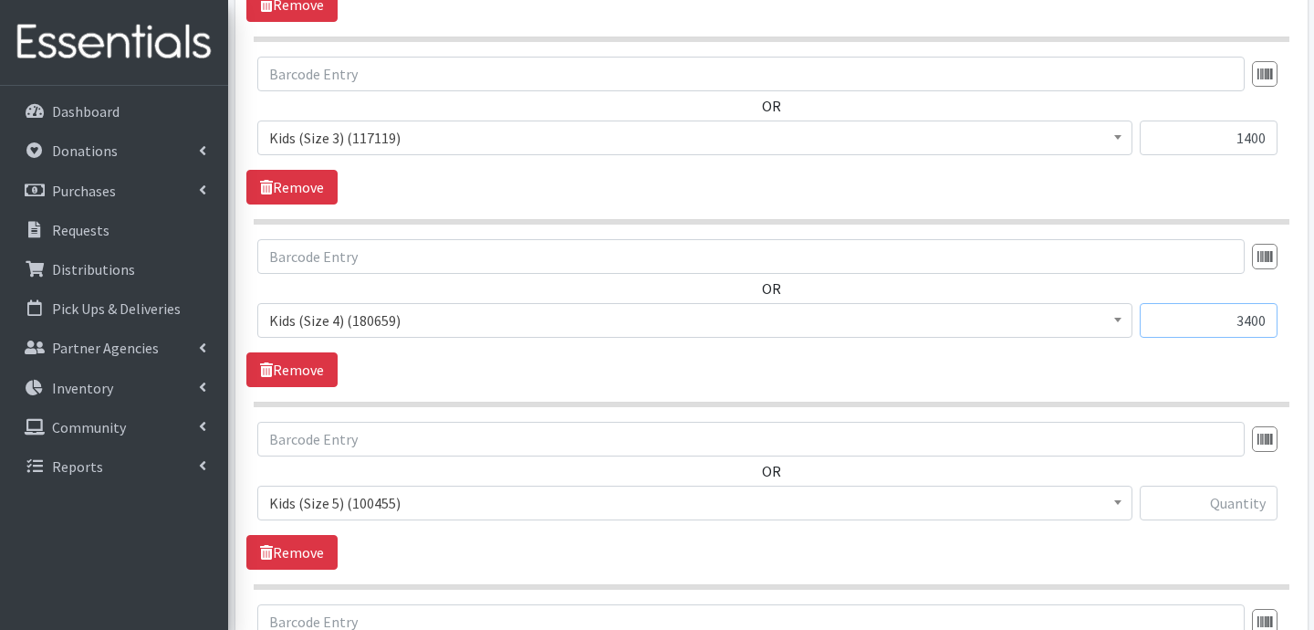
type input "3400"
click at [1245, 510] on input "text" at bounding box center [1209, 502] width 138 height 35
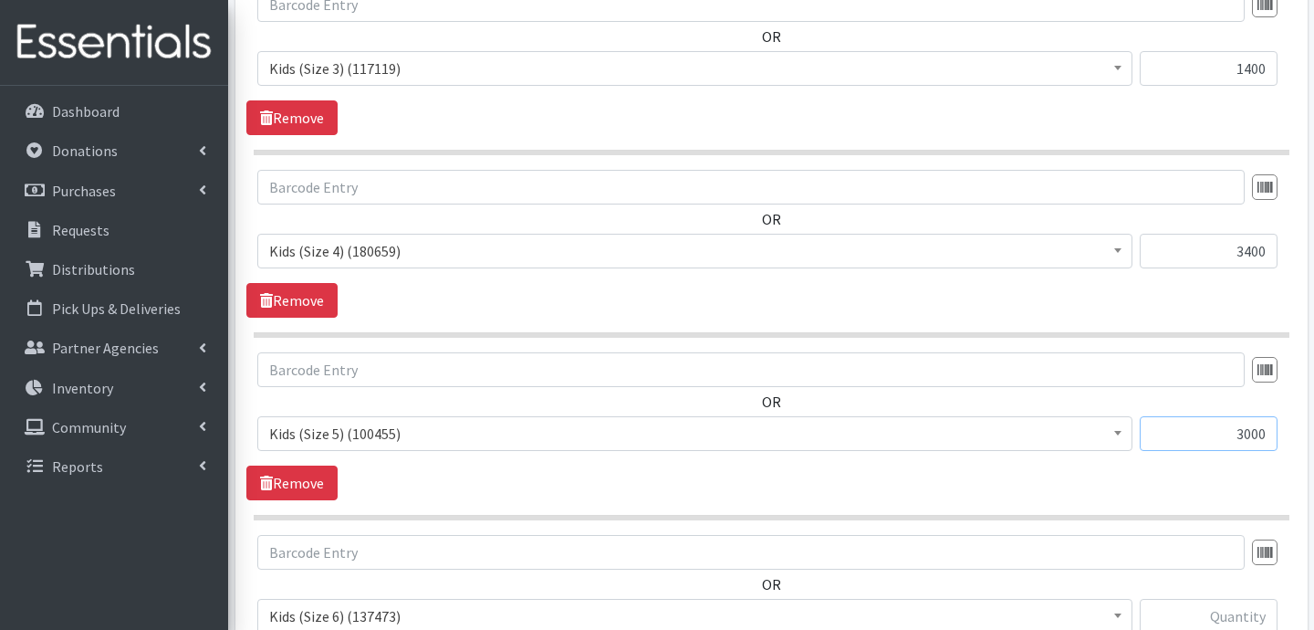
scroll to position [1131, 0]
type input "3000"
click at [1209, 610] on input "text" at bounding box center [1209, 614] width 138 height 35
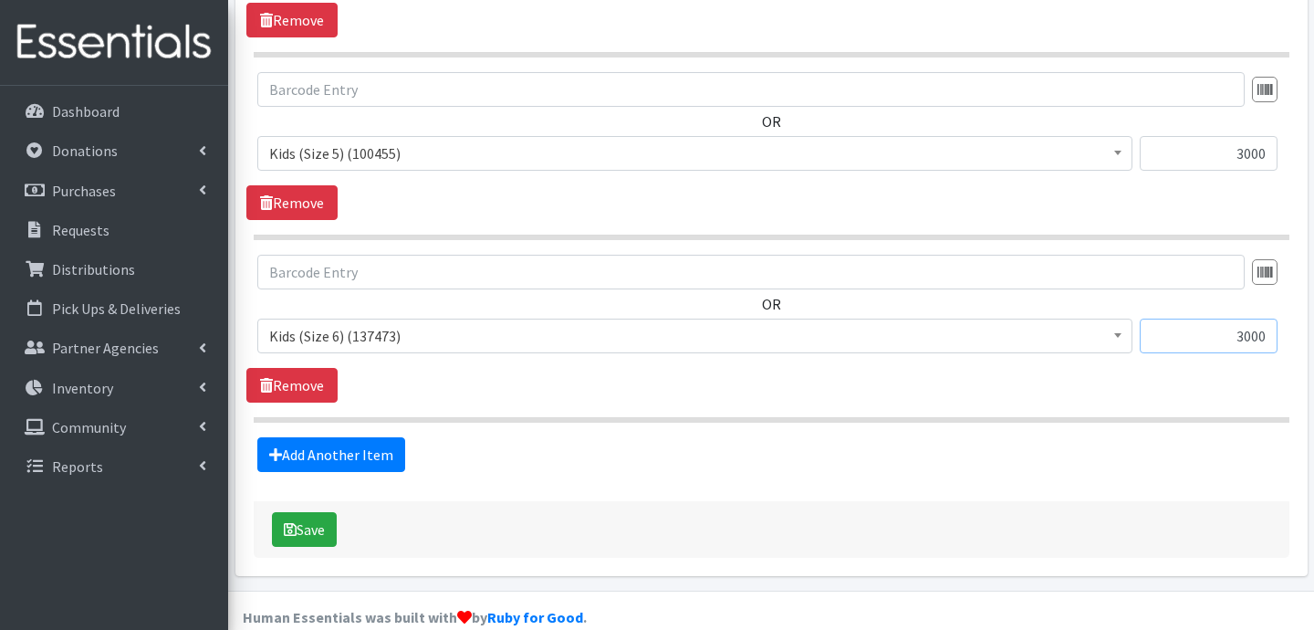
scroll to position [1410, 0]
type input "3000"
click at [316, 513] on button "Save" at bounding box center [304, 528] width 65 height 35
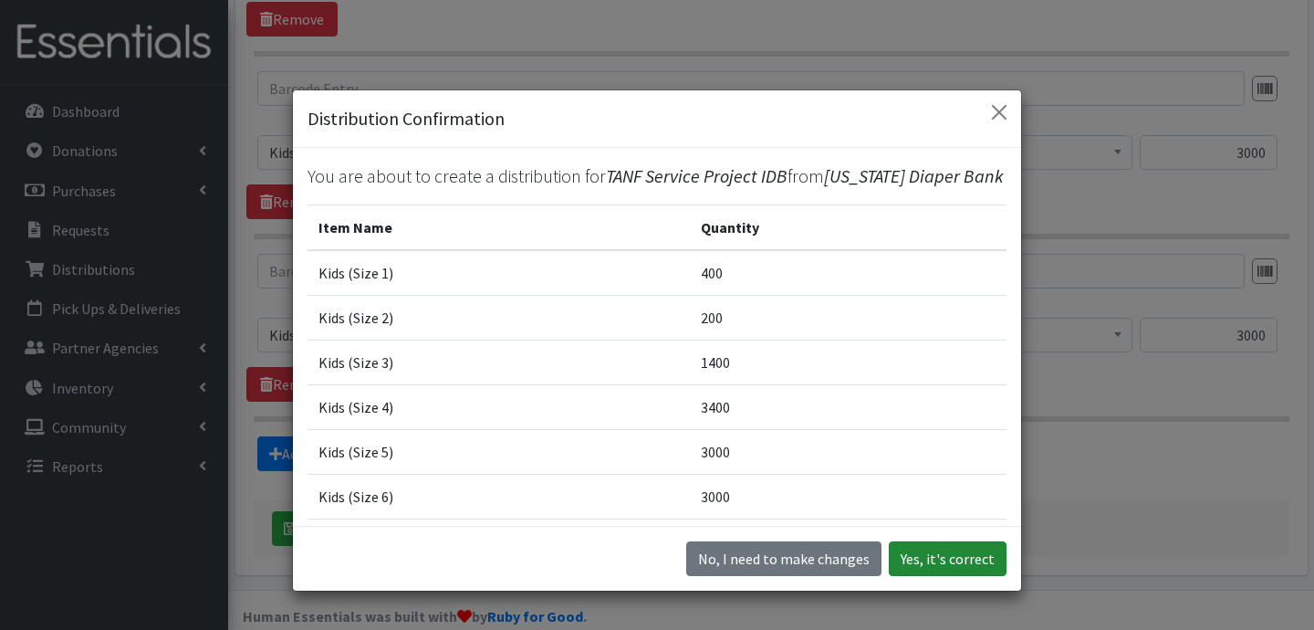
click at [909, 566] on button "Yes, it's correct" at bounding box center [948, 558] width 118 height 35
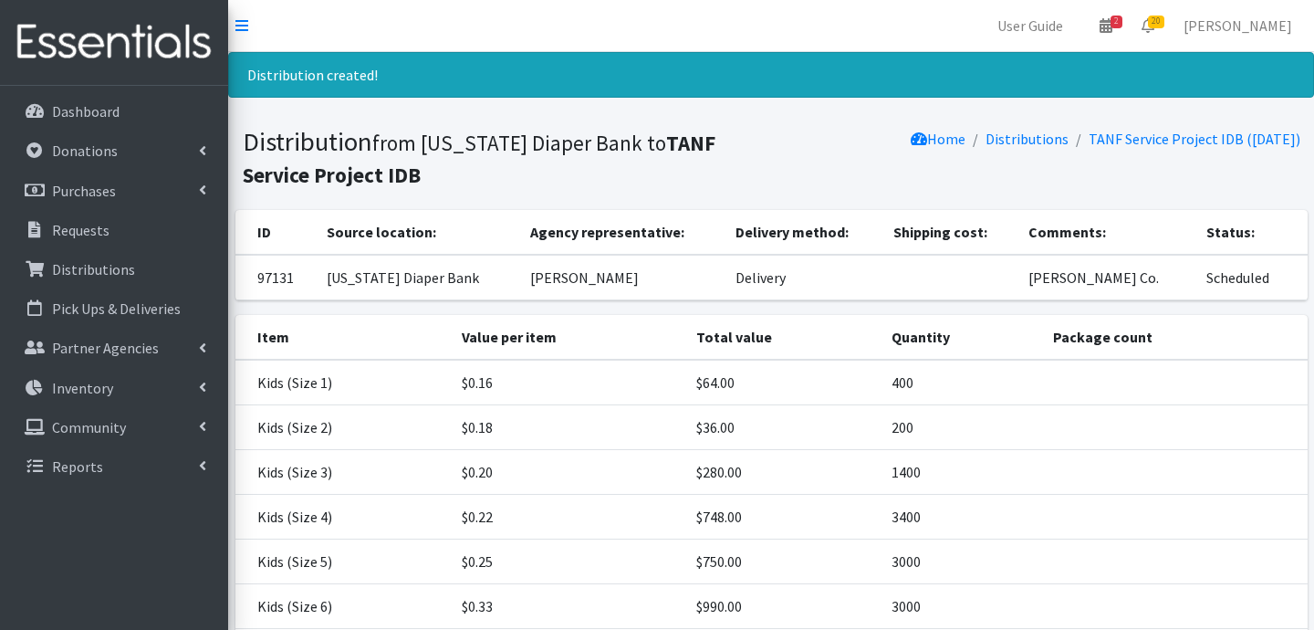
scroll to position [183, 0]
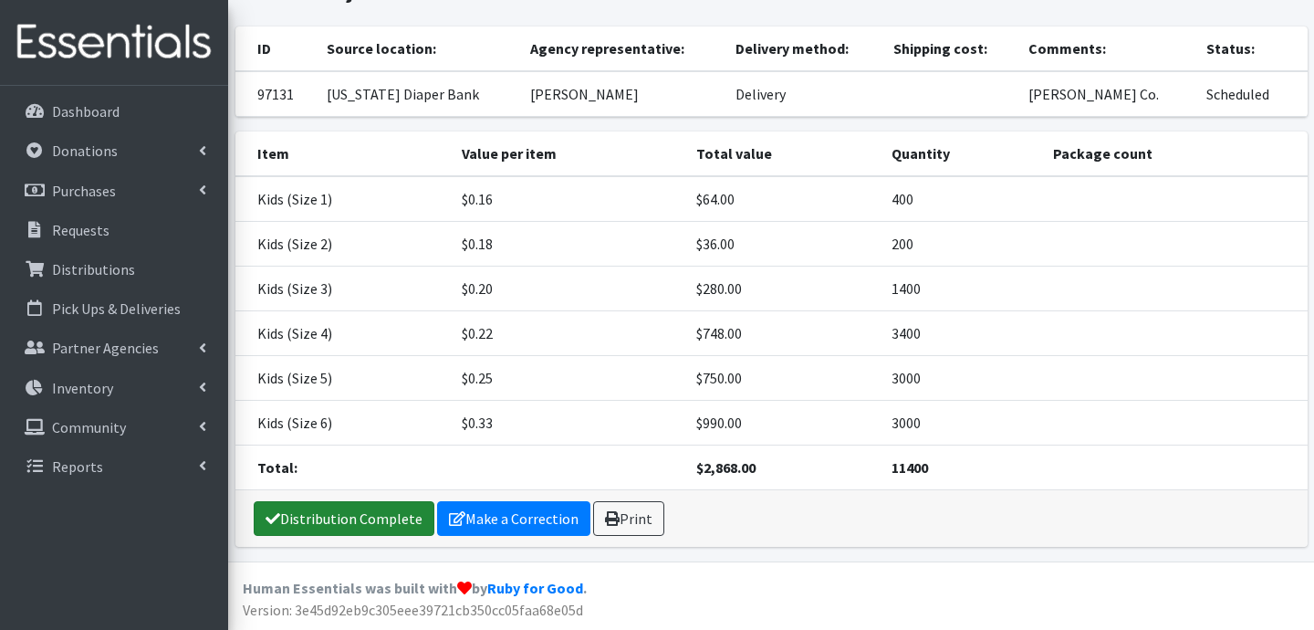
click at [403, 522] on link "Distribution Complete" at bounding box center [344, 518] width 181 height 35
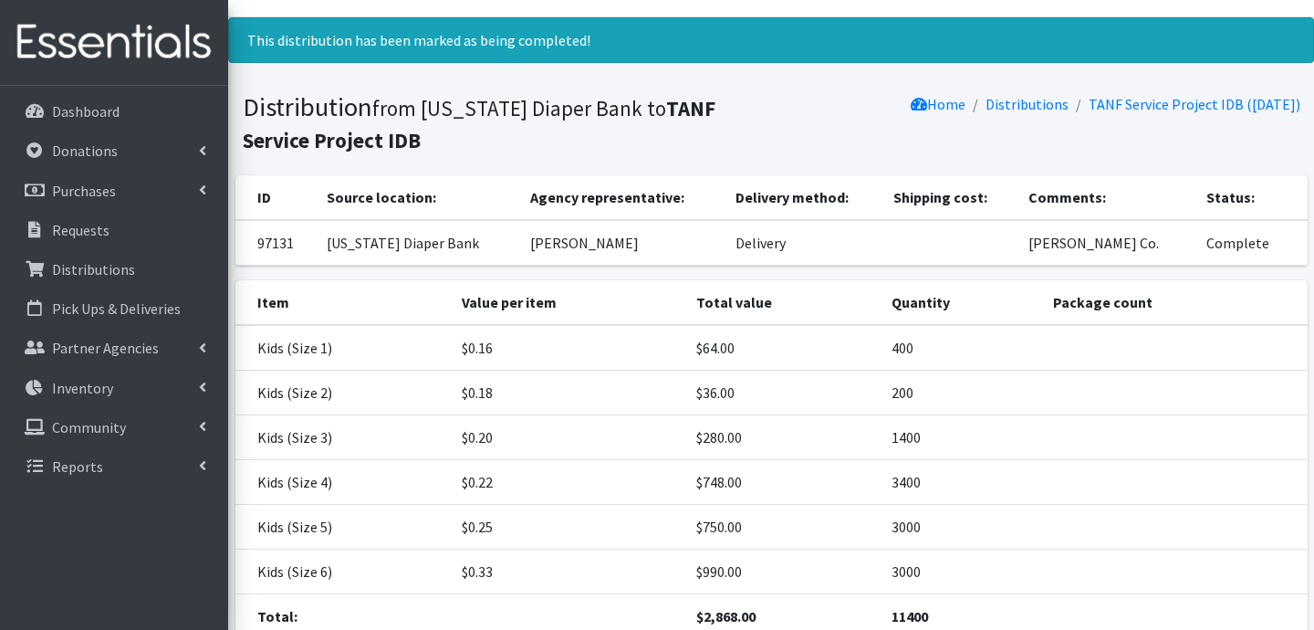
scroll to position [0, 0]
